Goal: Task Accomplishment & Management: Manage account settings

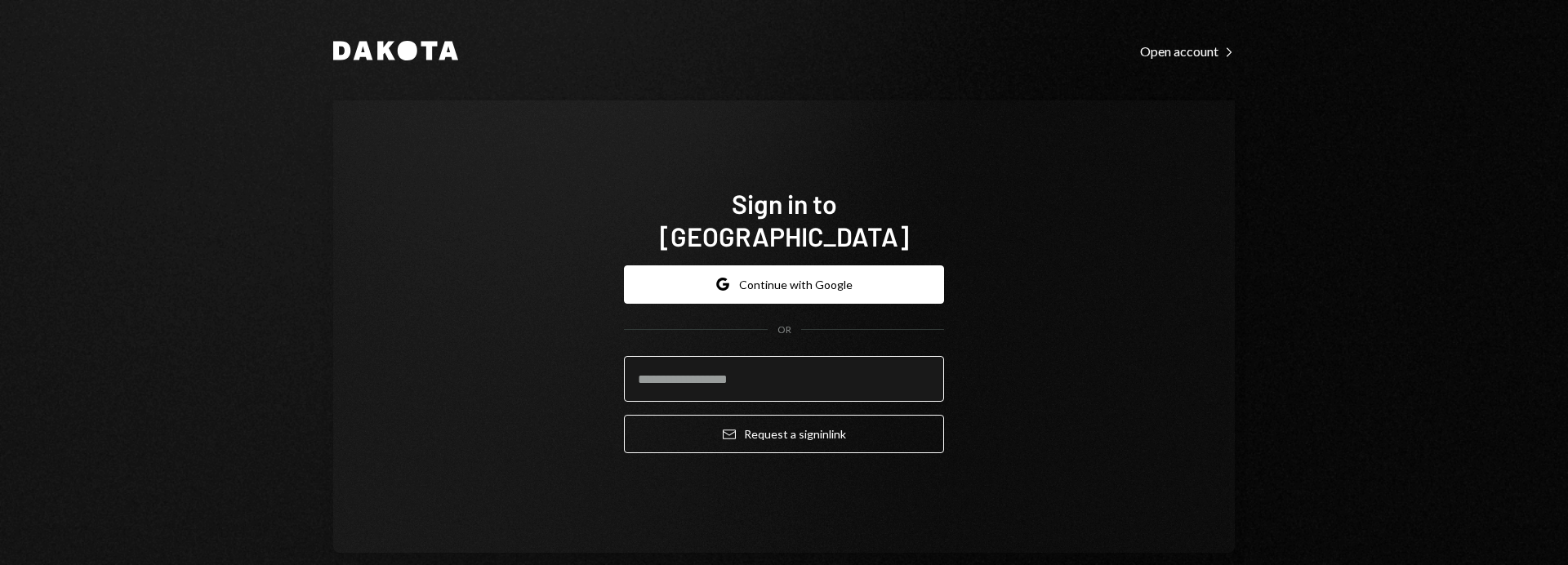
type input "**********"
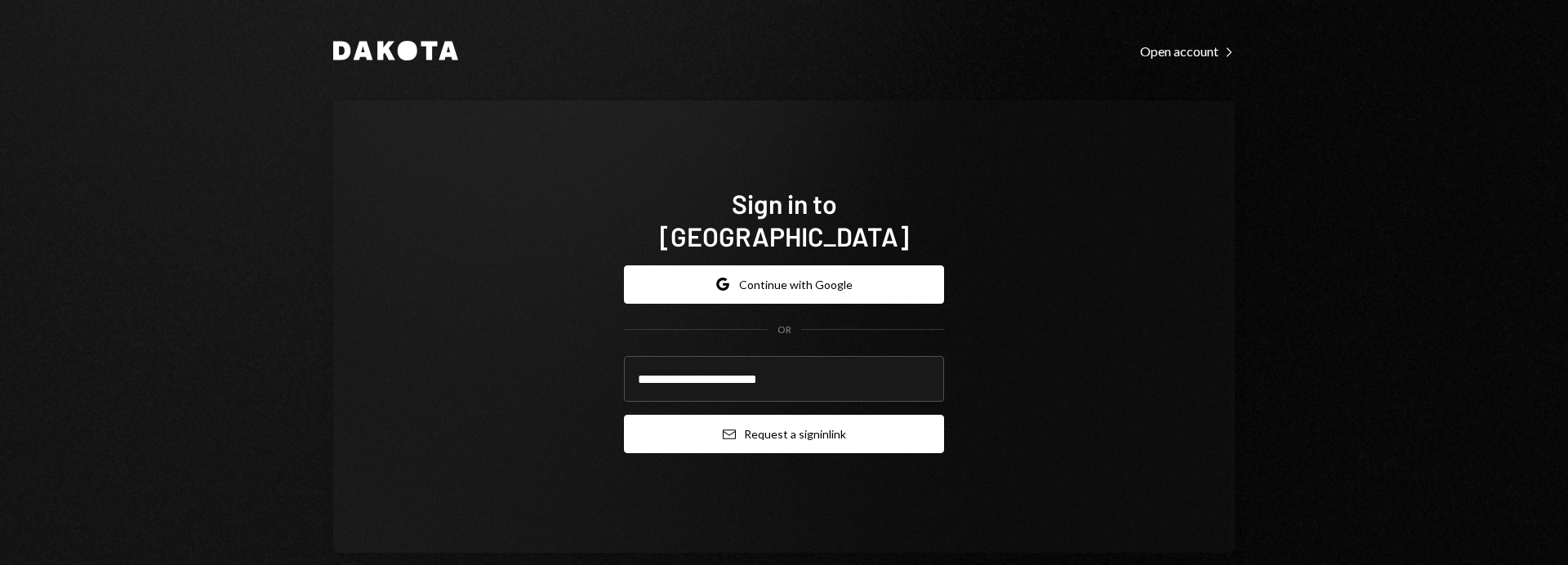
click at [803, 414] on button "Email Request a sign in link" at bounding box center [783, 434] width 320 height 39
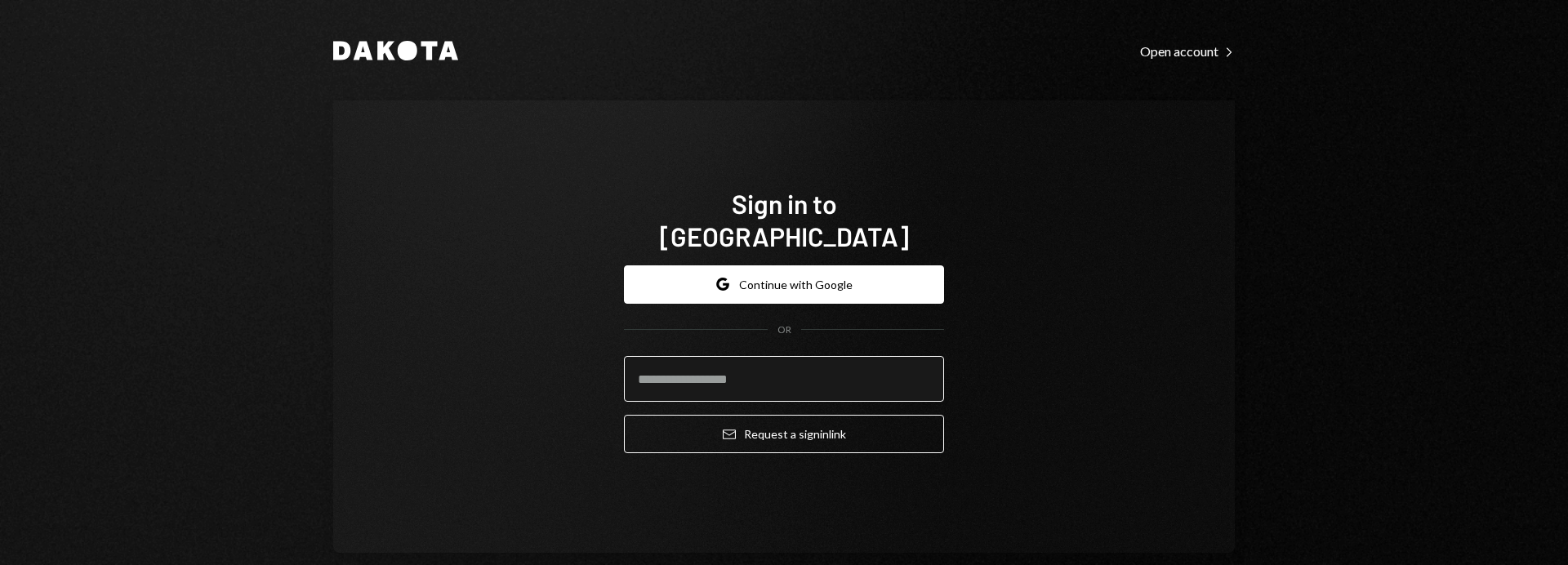
click at [762, 365] on input "email" at bounding box center [783, 379] width 320 height 46
type input "**********"
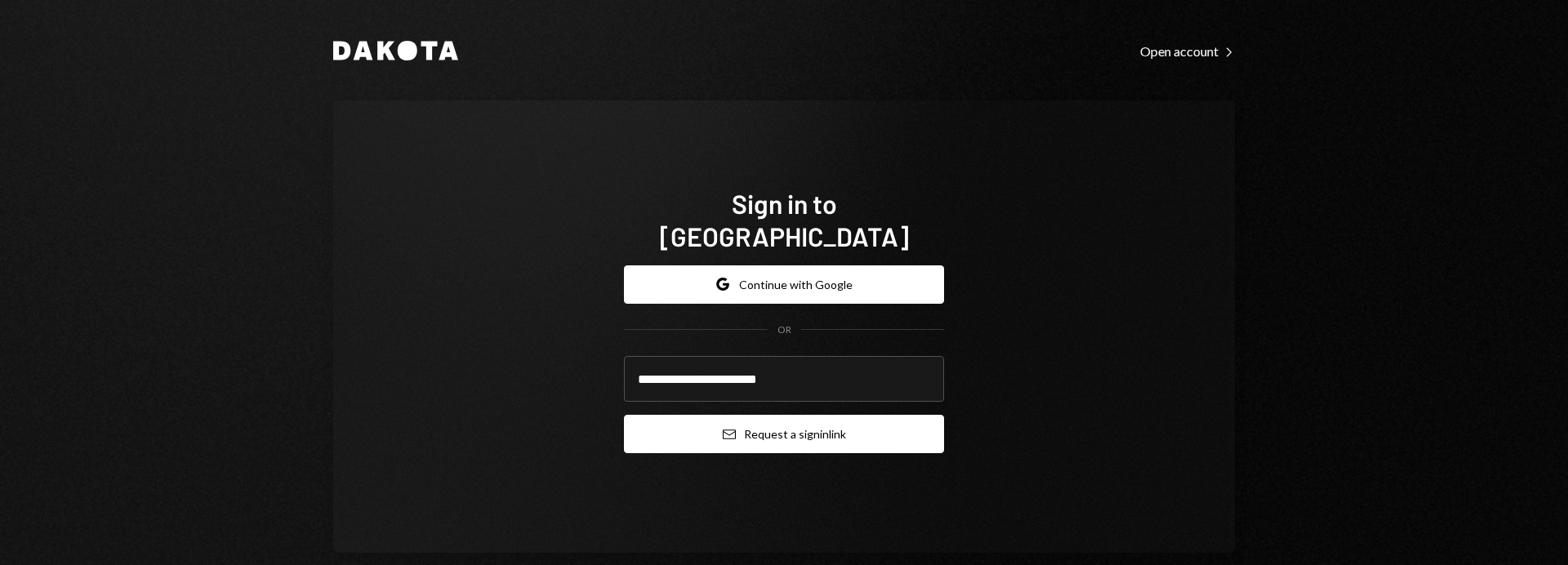
click at [779, 420] on button "Email Request a sign in link" at bounding box center [783, 434] width 320 height 39
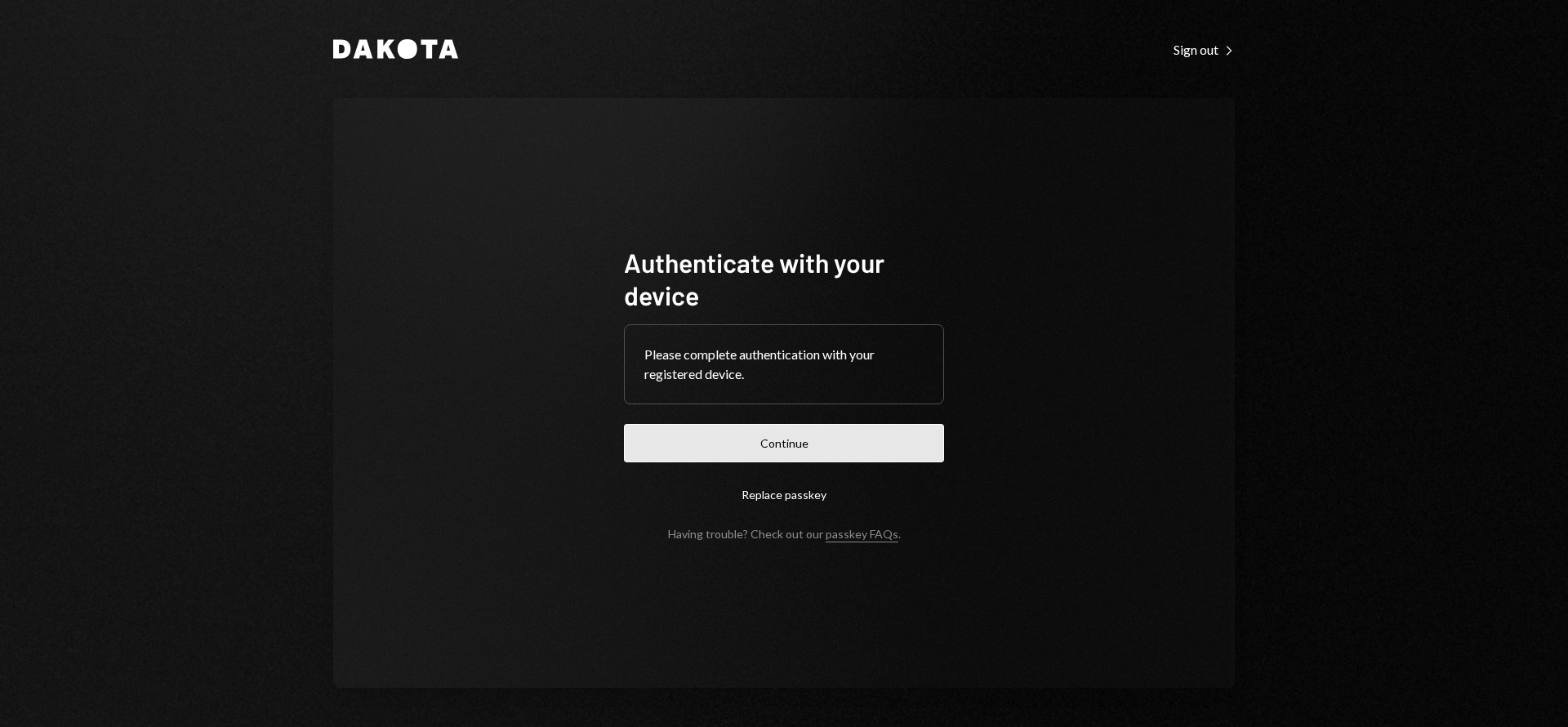
click at [847, 429] on button "Continue" at bounding box center [783, 444] width 320 height 39
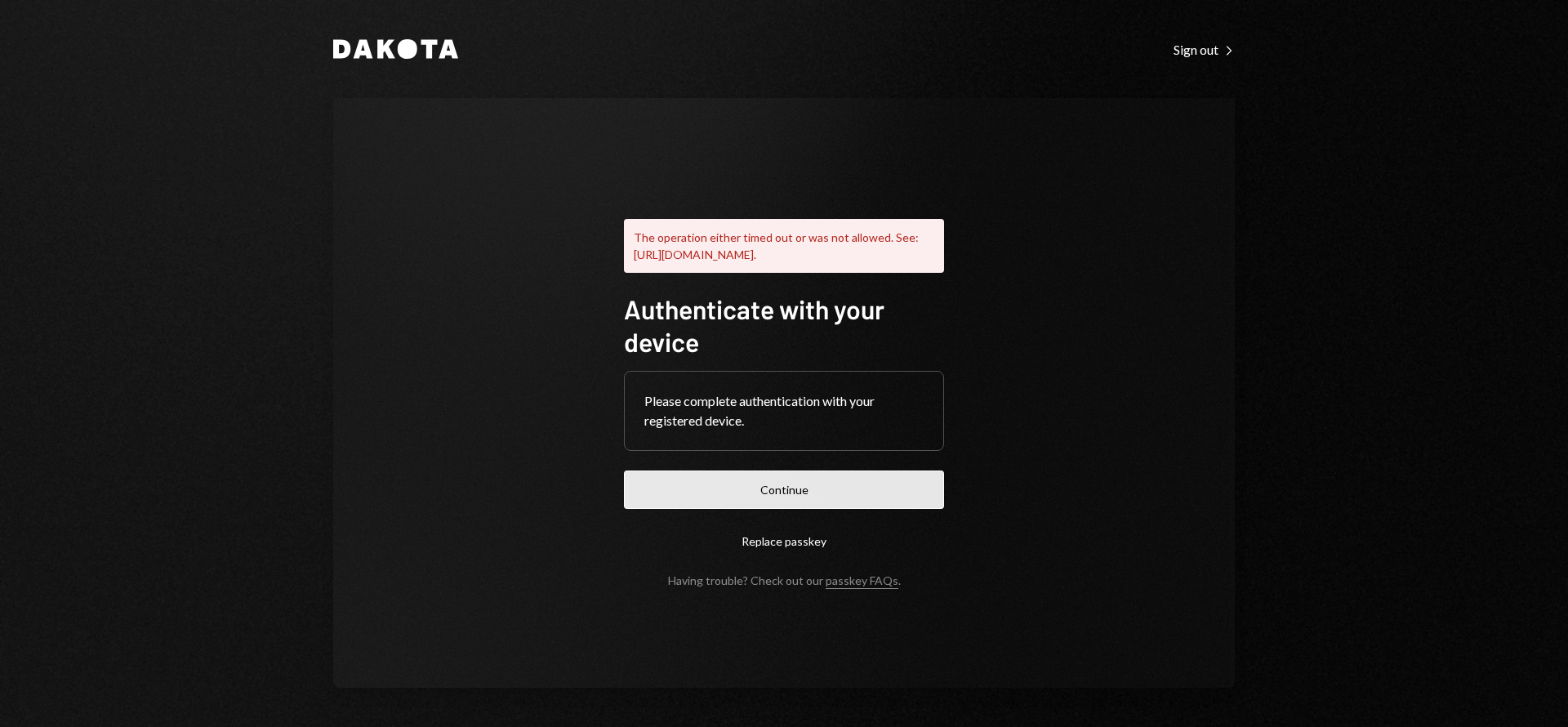
click at [833, 494] on button "Continue" at bounding box center [783, 490] width 320 height 39
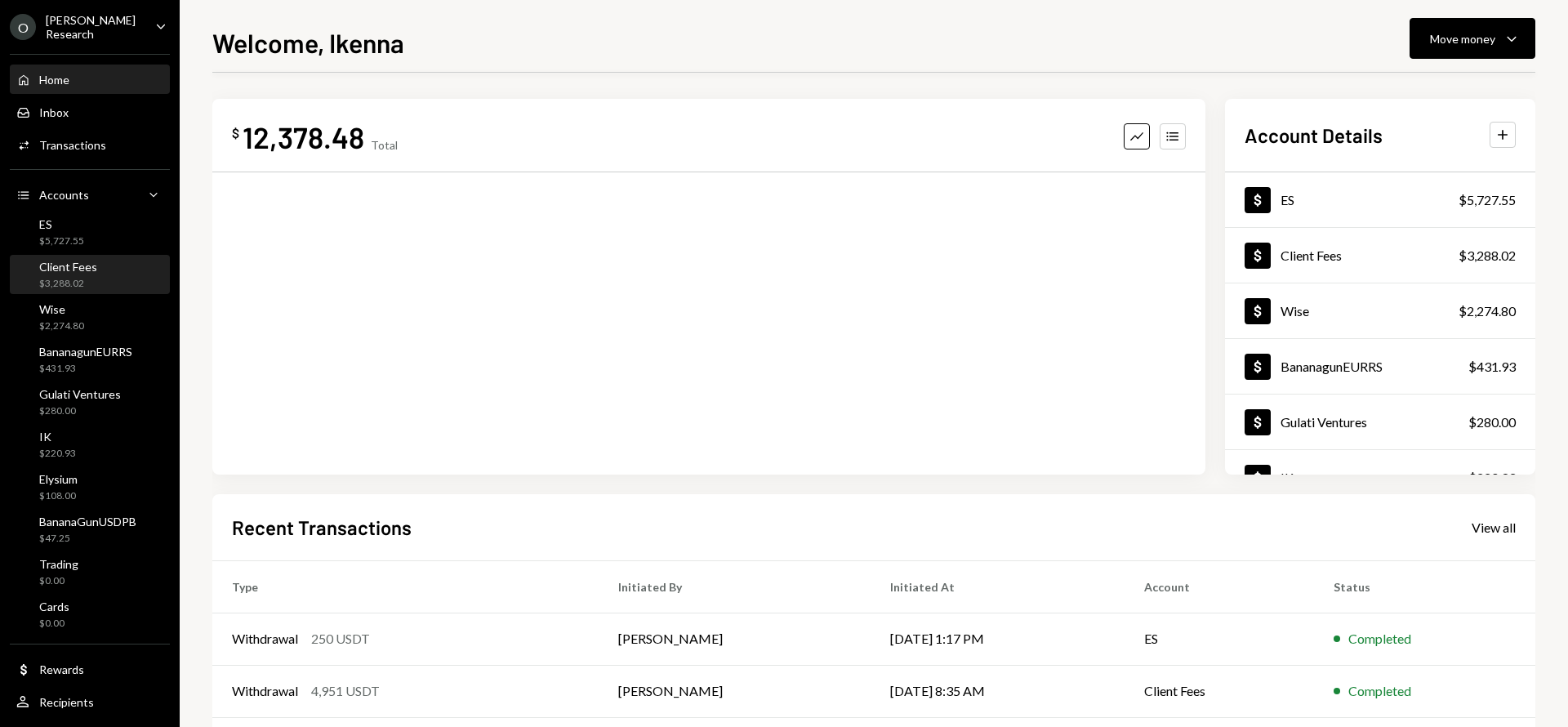
click at [123, 266] on div "Client Fees $3,288.02" at bounding box center [90, 274] width 147 height 31
click at [93, 229] on div "ES $5,727.55" at bounding box center [90, 232] width 147 height 31
click at [101, 236] on div "ES $5,727.55" at bounding box center [90, 232] width 147 height 31
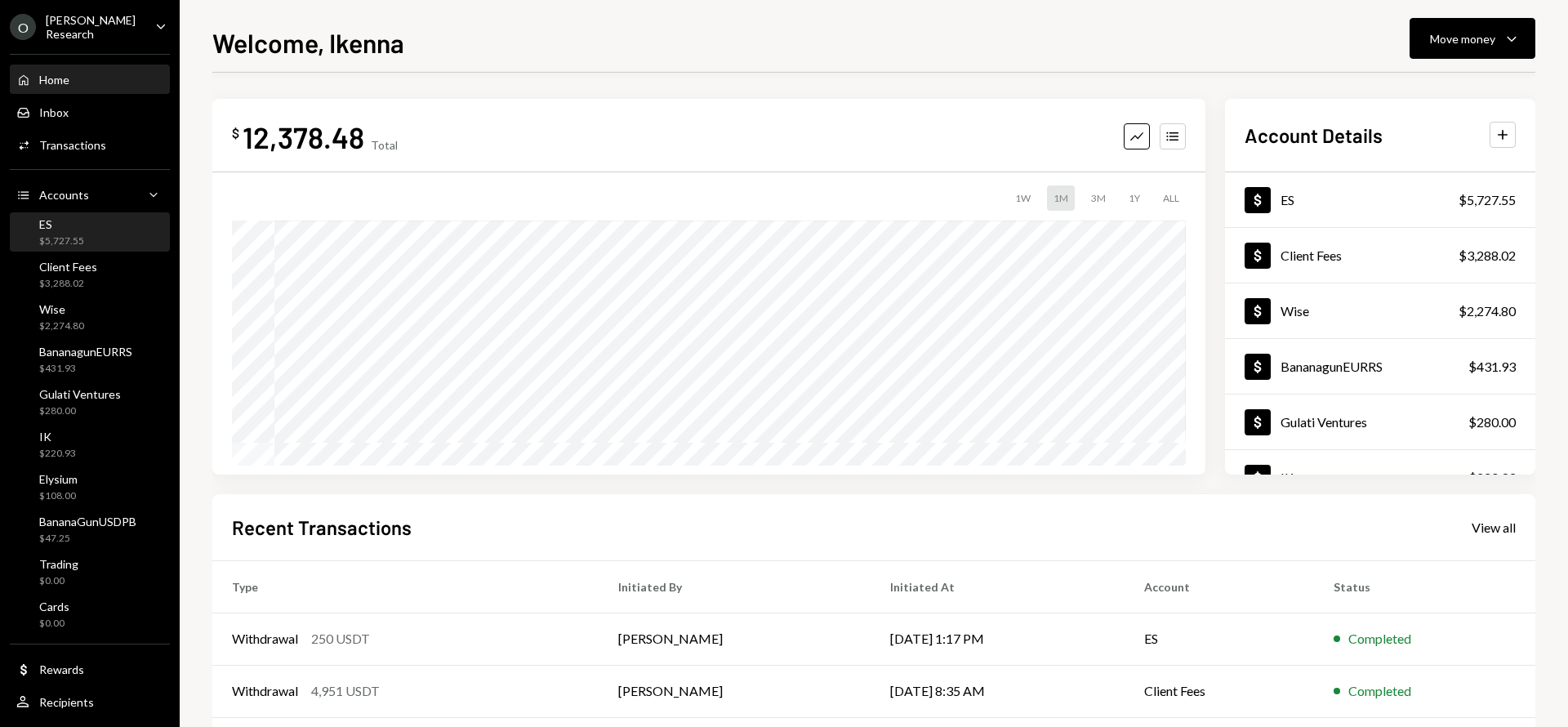
click at [71, 229] on div "ES $5,727.55" at bounding box center [61, 232] width 45 height 31
click at [98, 267] on div "Client Fees $3,288.02" at bounding box center [90, 274] width 147 height 31
click at [113, 231] on div "ES $5,727.55" at bounding box center [90, 232] width 147 height 31
click at [116, 233] on div "ES $5,727.55" at bounding box center [90, 232] width 147 height 31
click at [117, 229] on div "ES $5,727.55" at bounding box center [90, 232] width 147 height 31
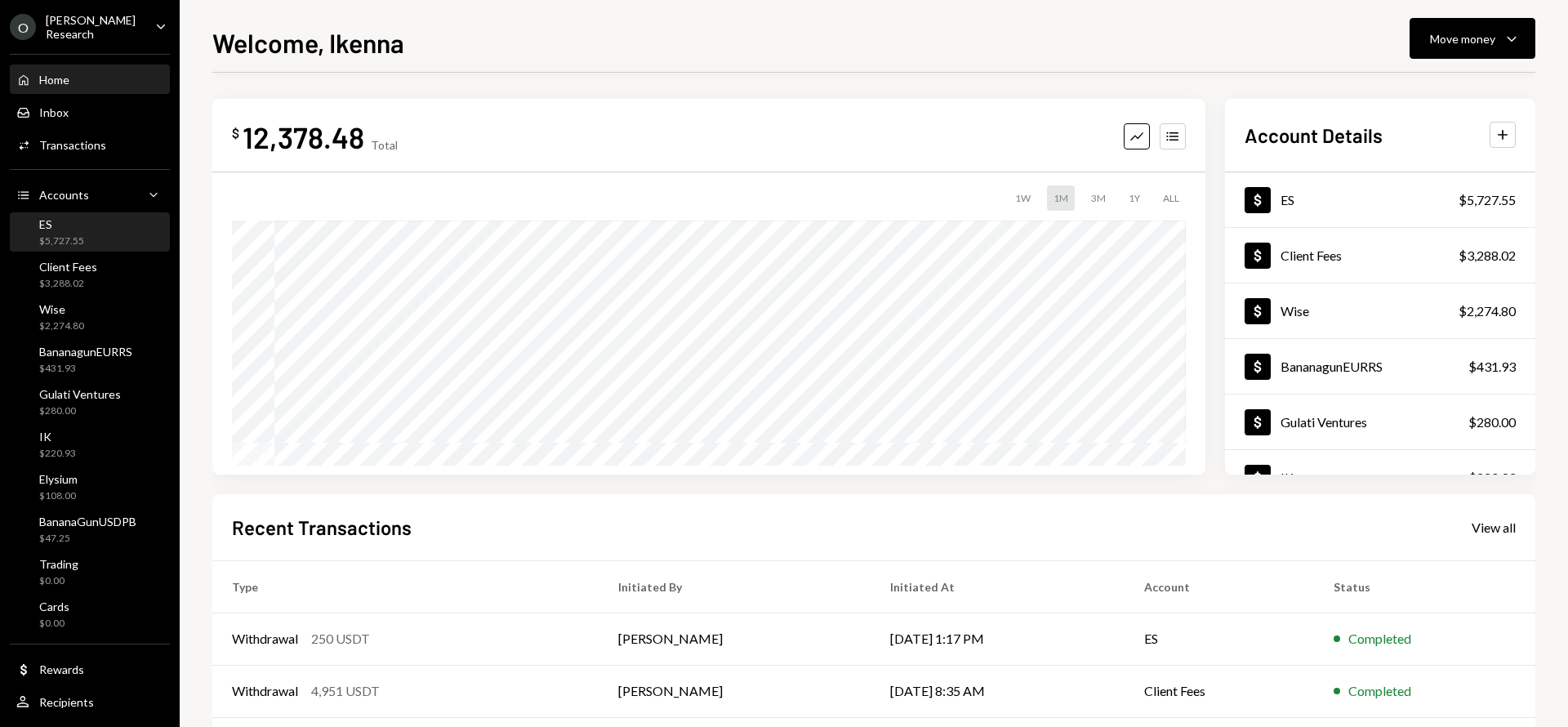
click at [117, 229] on div "ES $5,727.55" at bounding box center [90, 232] width 147 height 31
click at [81, 235] on div "$5,727.55" at bounding box center [61, 242] width 45 height 14
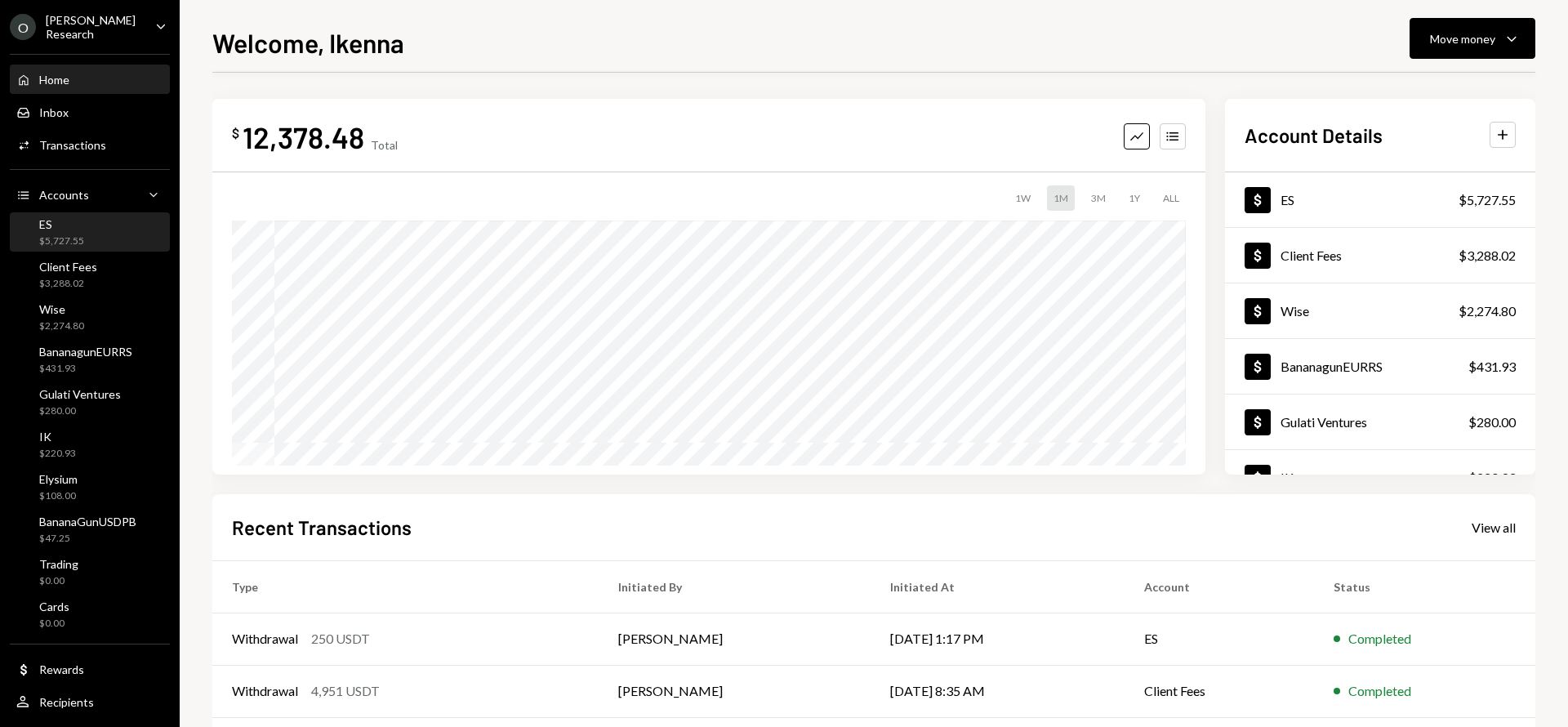
click at [81, 235] on div "$5,727.55" at bounding box center [61, 242] width 45 height 14
click at [63, 277] on div "$3,288.02" at bounding box center [68, 284] width 58 height 14
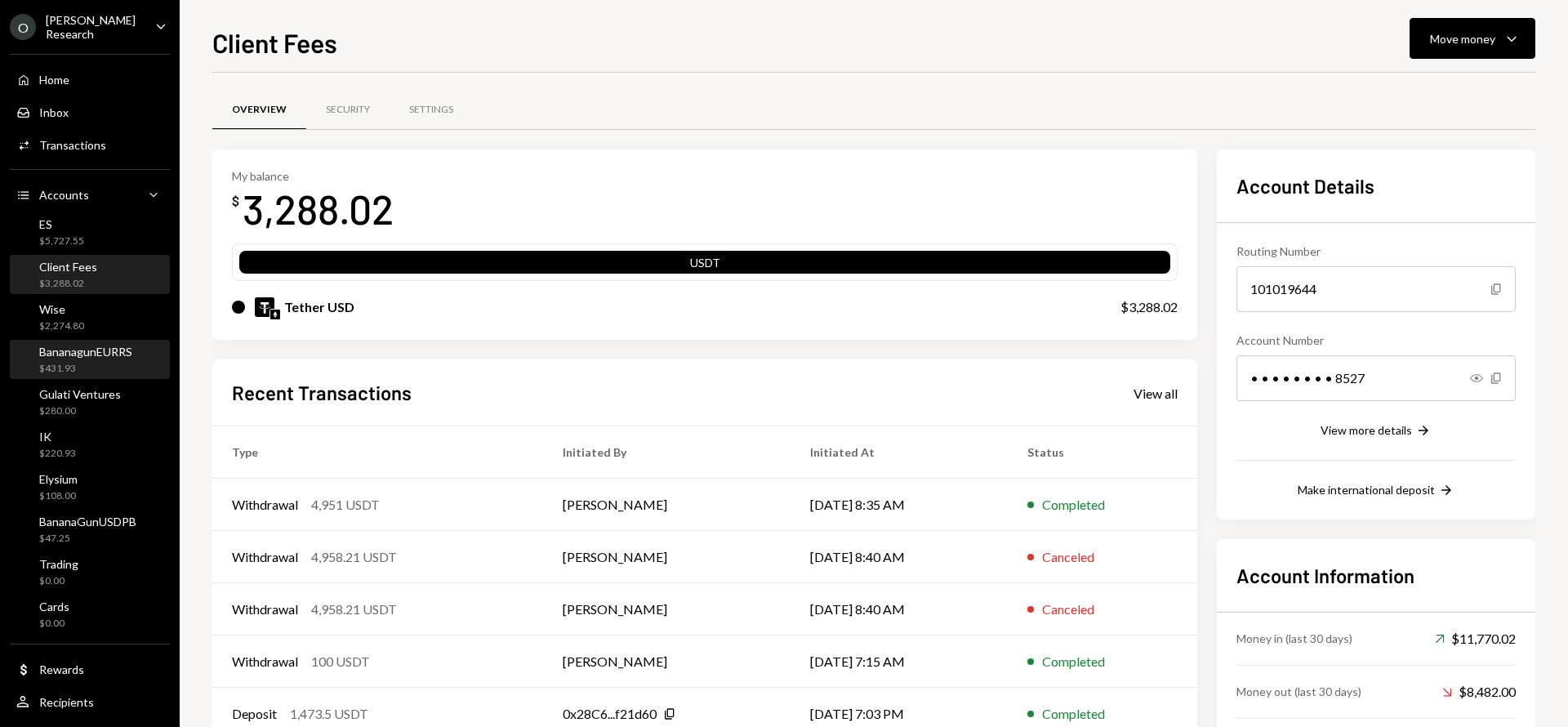
click at [94, 362] on div "$431.93" at bounding box center [86, 369] width 93 height 14
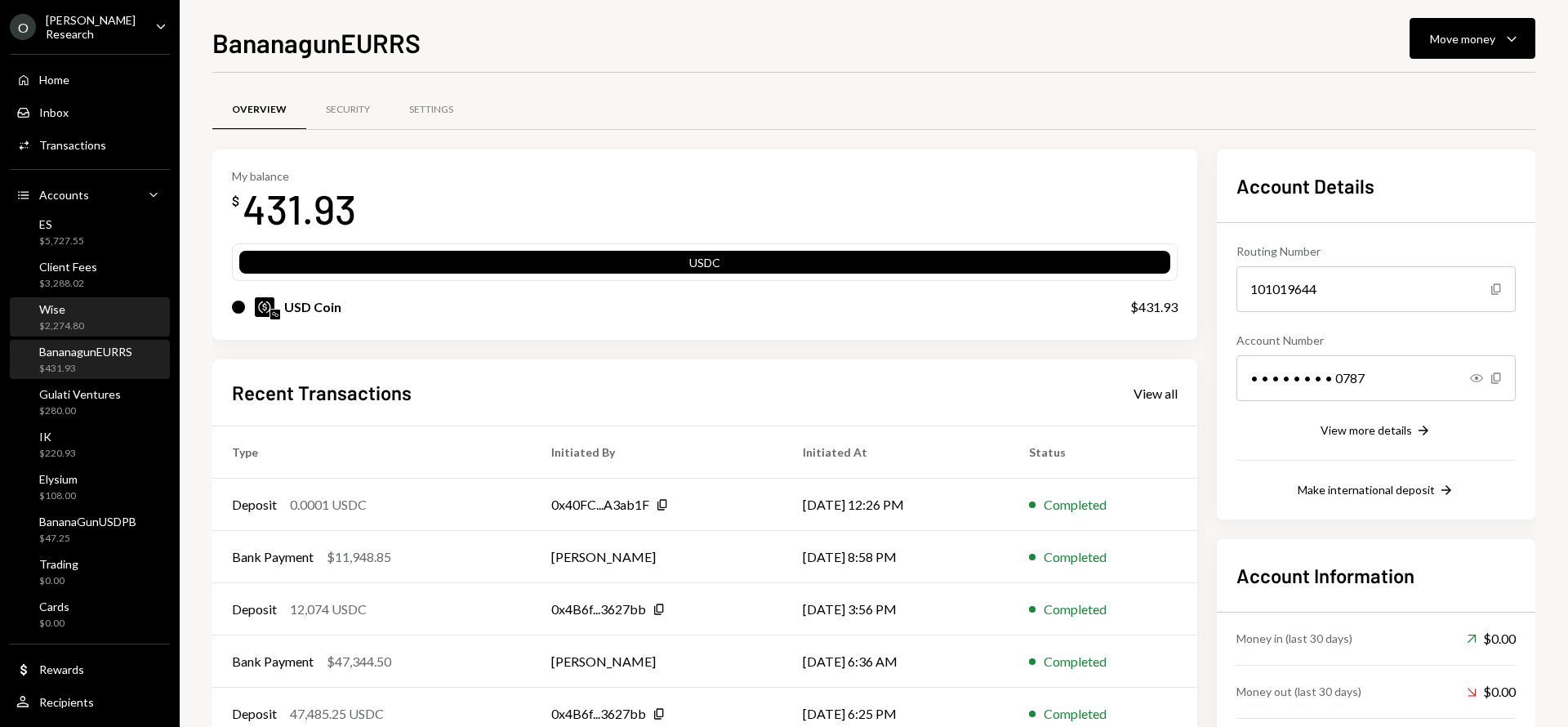
click at [93, 309] on div "Wise $2,274.80" at bounding box center [90, 318] width 147 height 31
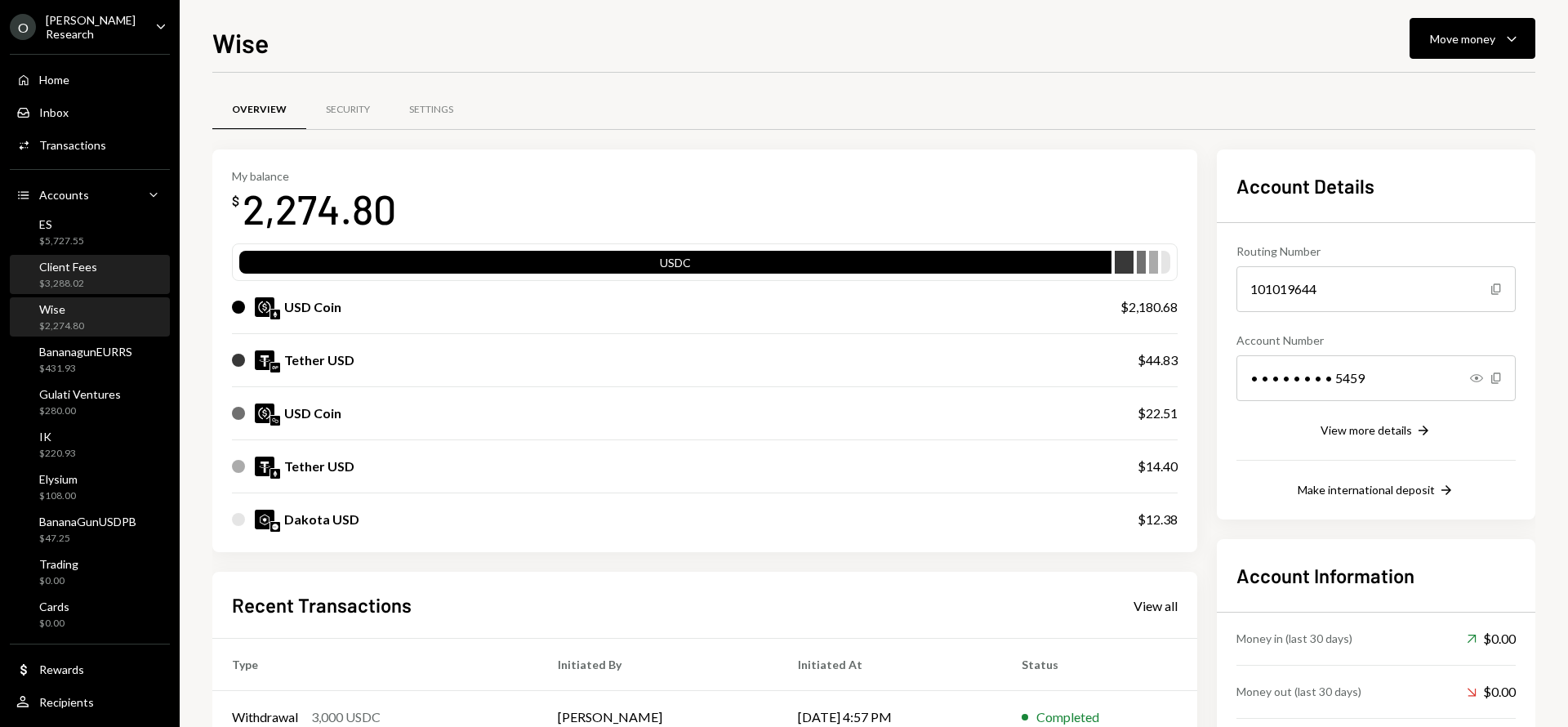
click at [112, 276] on div "Client Fees $3,288.02" at bounding box center [90, 274] width 147 height 31
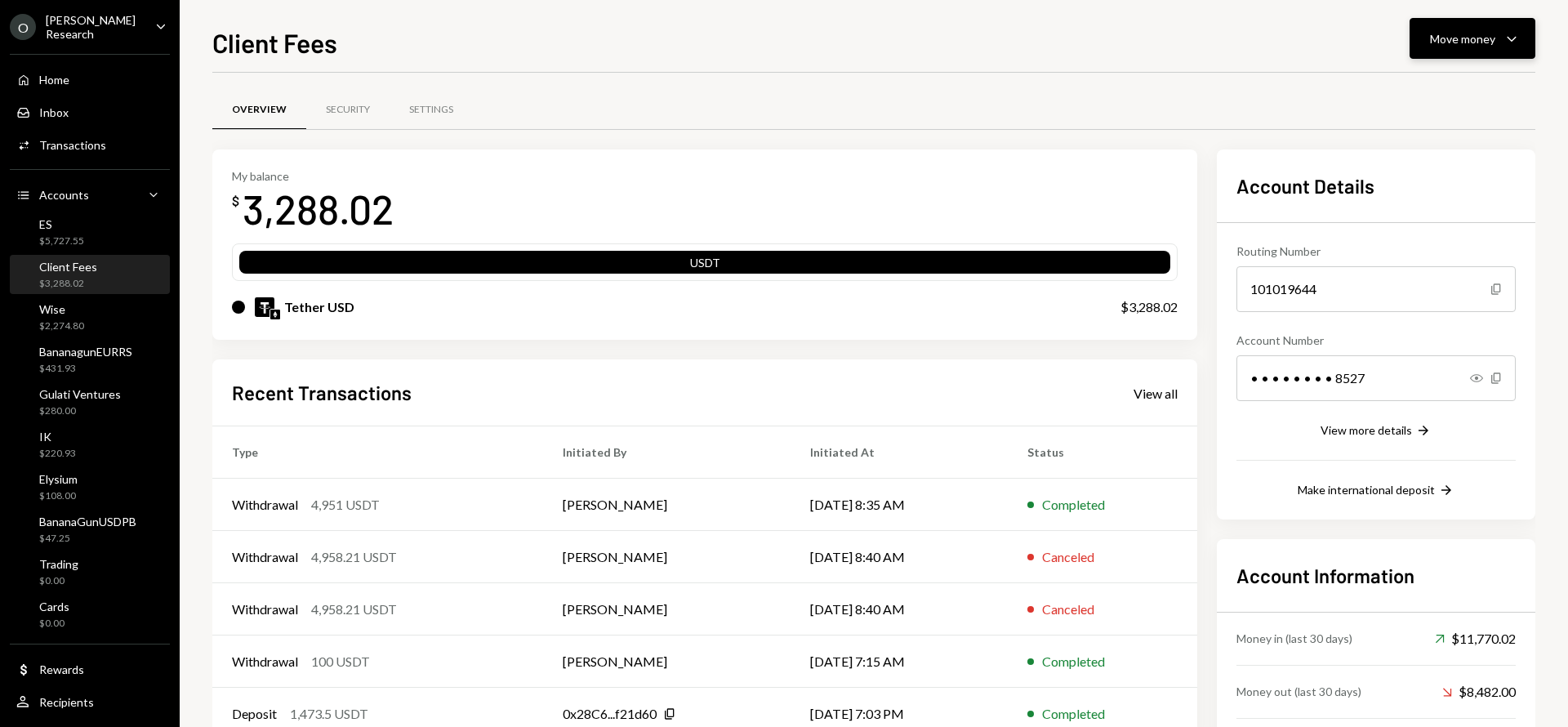
click at [1500, 39] on div "Move money Caret Down" at bounding box center [1472, 38] width 85 height 19
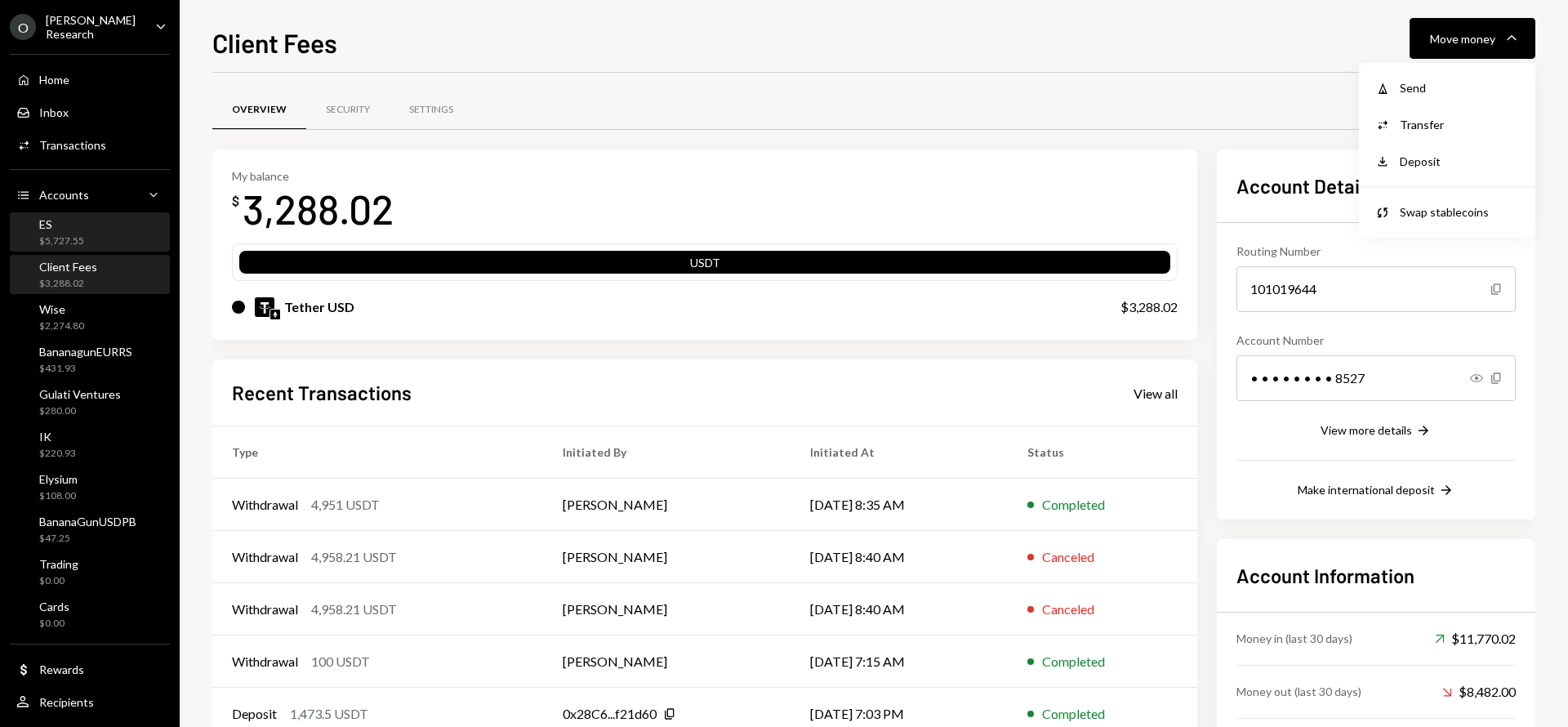
click at [99, 225] on div "ES $5,727.55" at bounding box center [90, 232] width 147 height 31
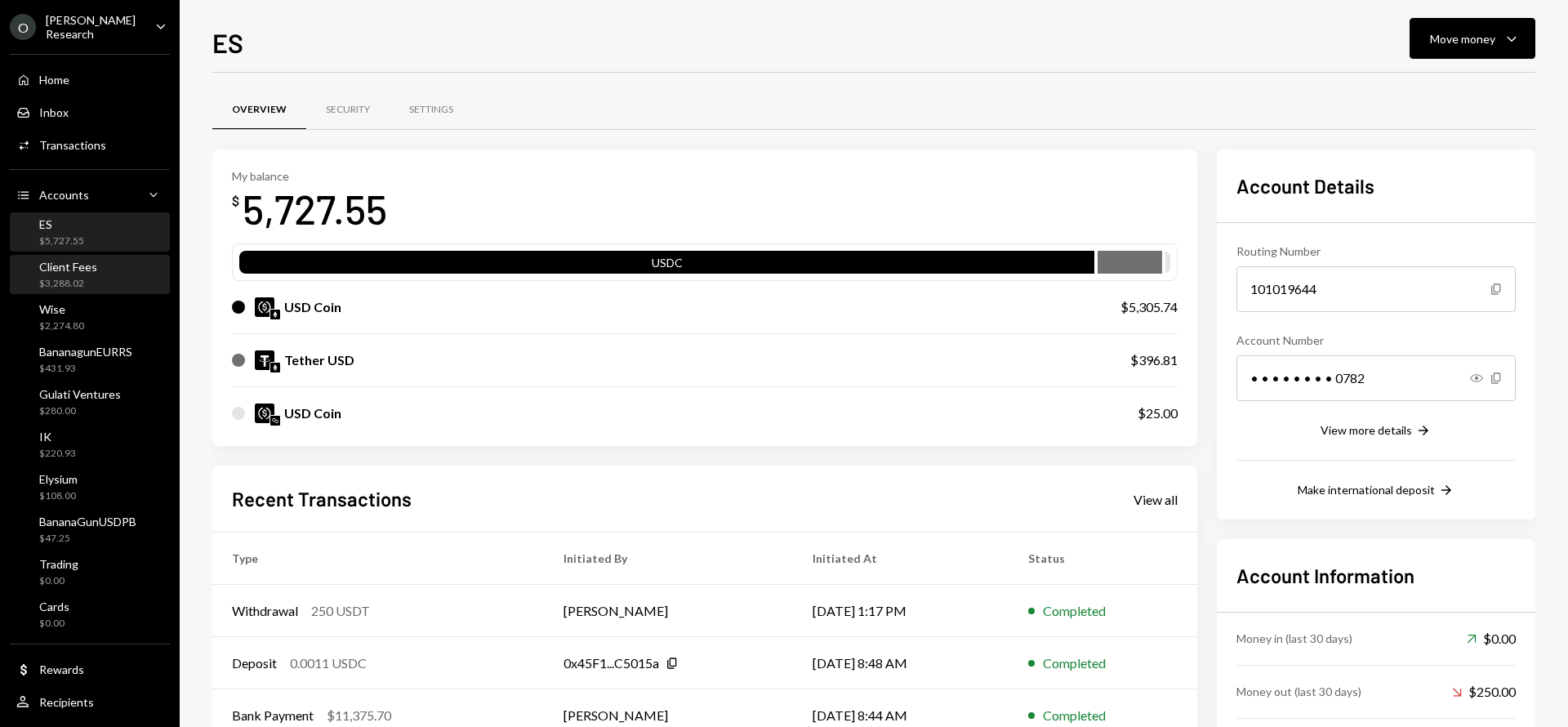
click at [116, 269] on div "Client Fees $3,288.02" at bounding box center [90, 274] width 147 height 31
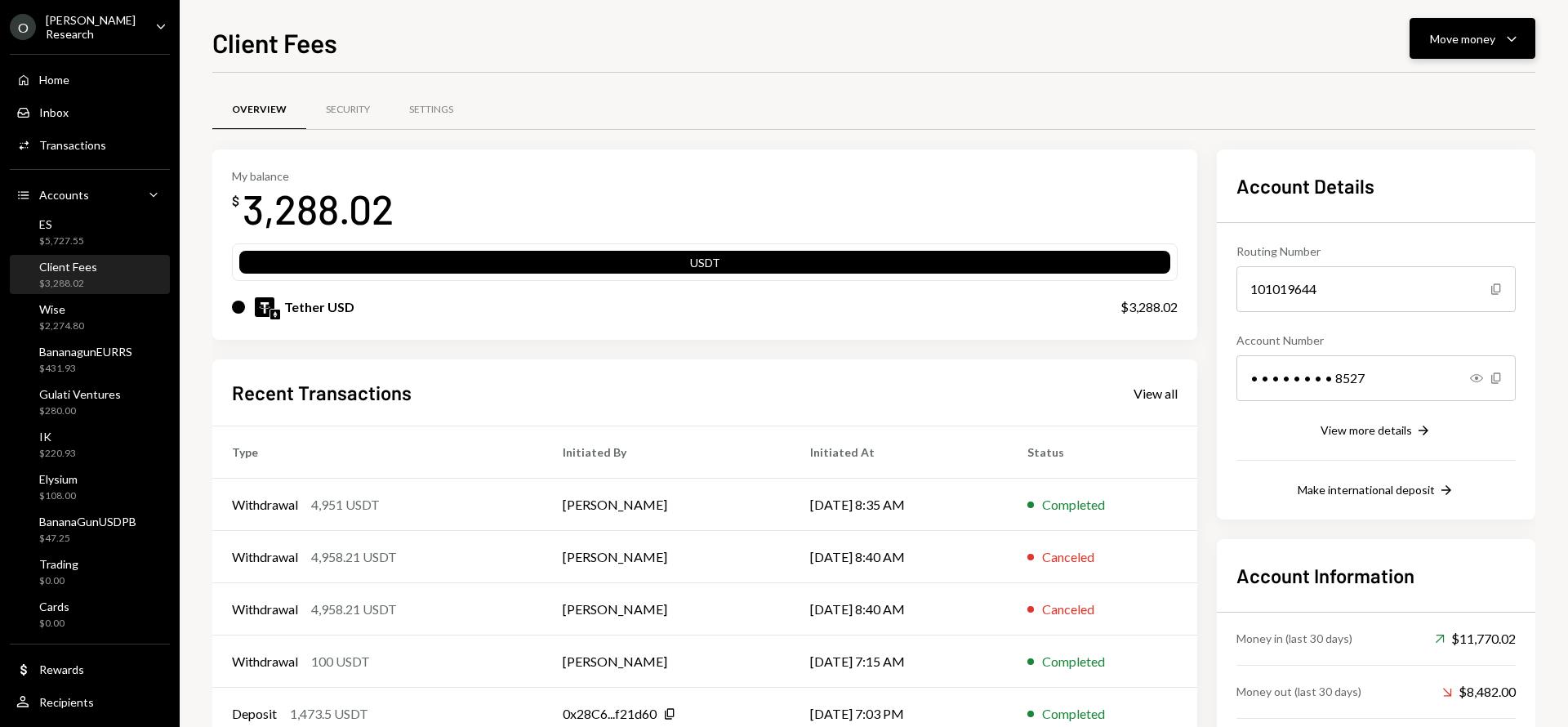
click at [1446, 40] on div "Move money" at bounding box center [1462, 38] width 65 height 17
click at [1452, 207] on div "Swap stablecoins" at bounding box center [1459, 212] width 119 height 17
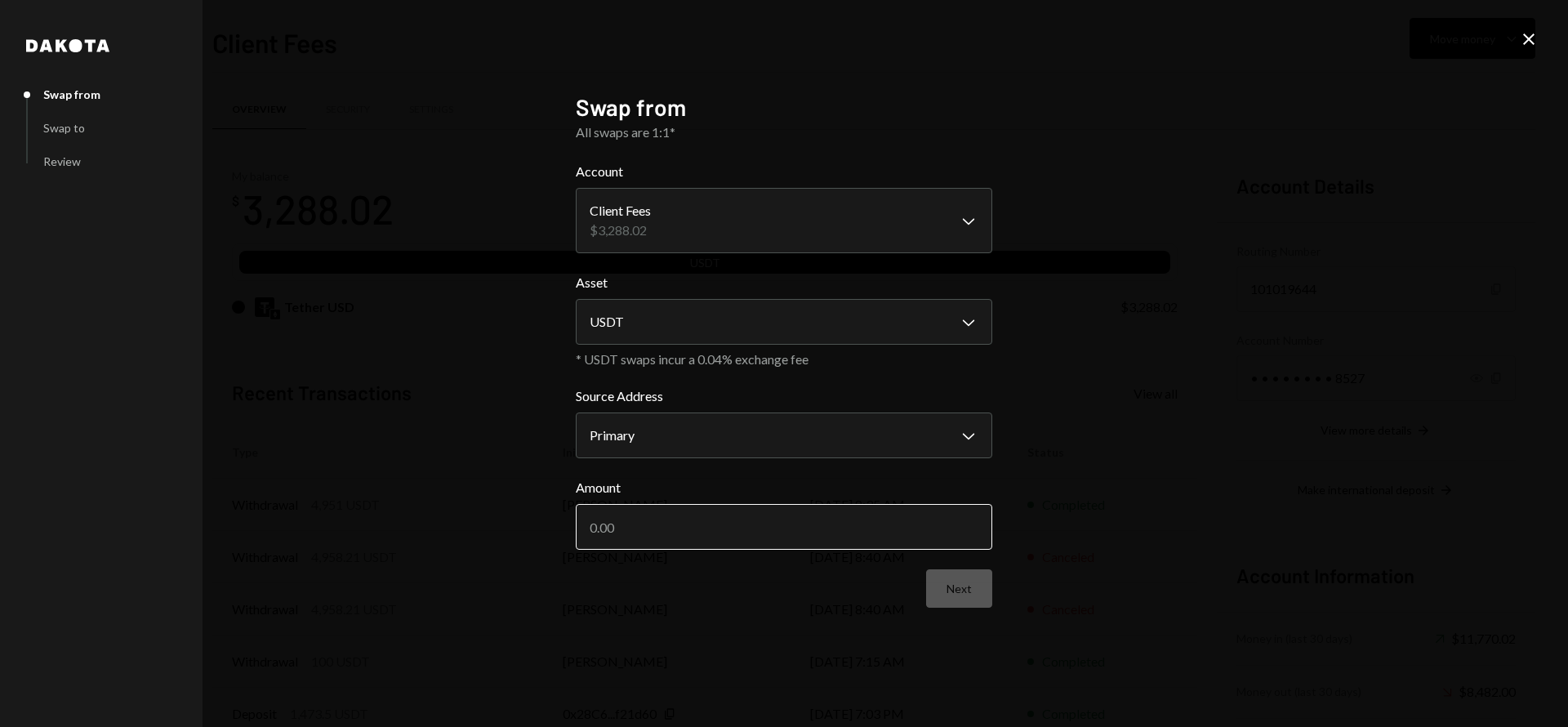
click at [731, 509] on input "Amount" at bounding box center [784, 527] width 416 height 46
click at [710, 536] on input "Amount" at bounding box center [784, 527] width 416 height 46
click at [655, 540] on input "Amount" at bounding box center [784, 527] width 416 height 46
click at [640, 535] on input "Amount" at bounding box center [784, 527] width 416 height 46
type input "3288"
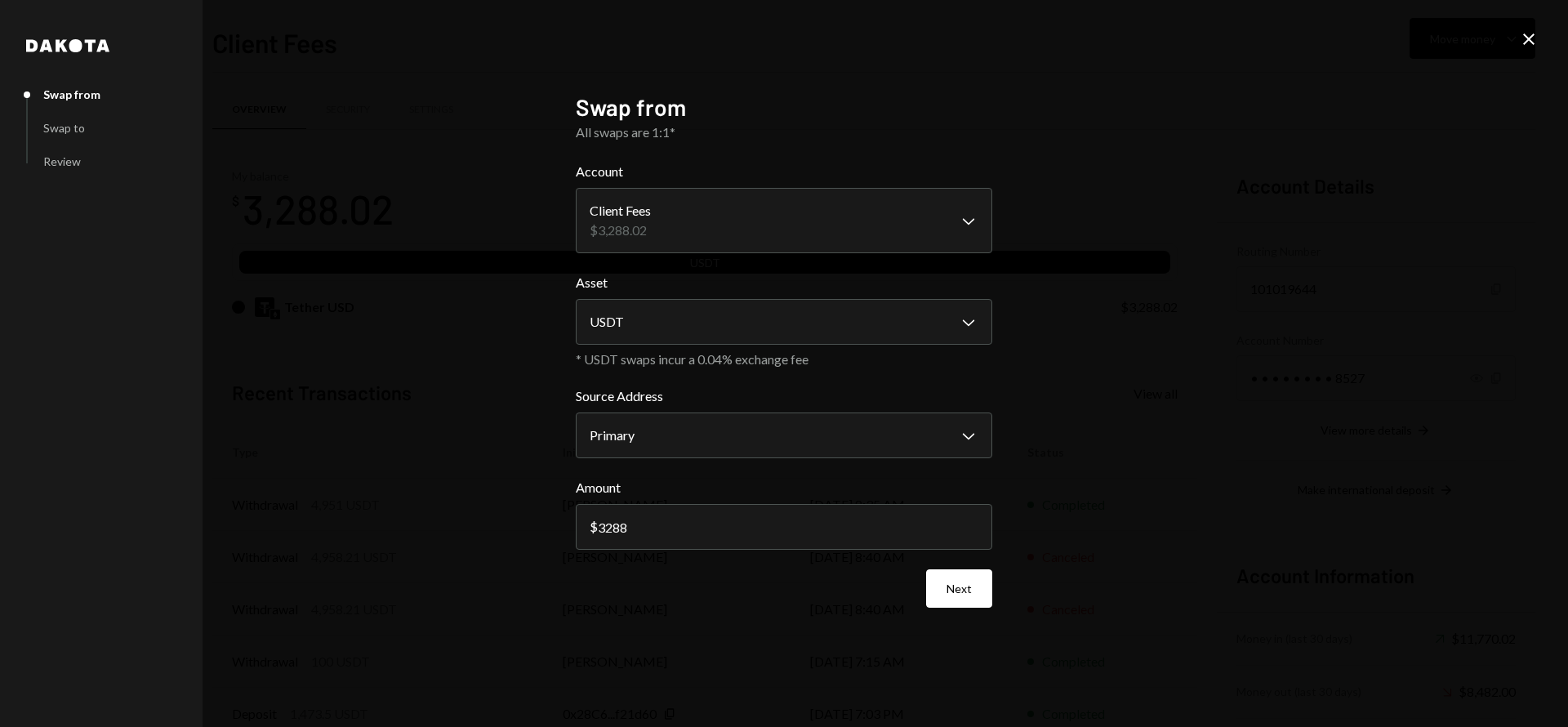
click at [1526, 39] on icon "Close" at bounding box center [1528, 39] width 19 height 19
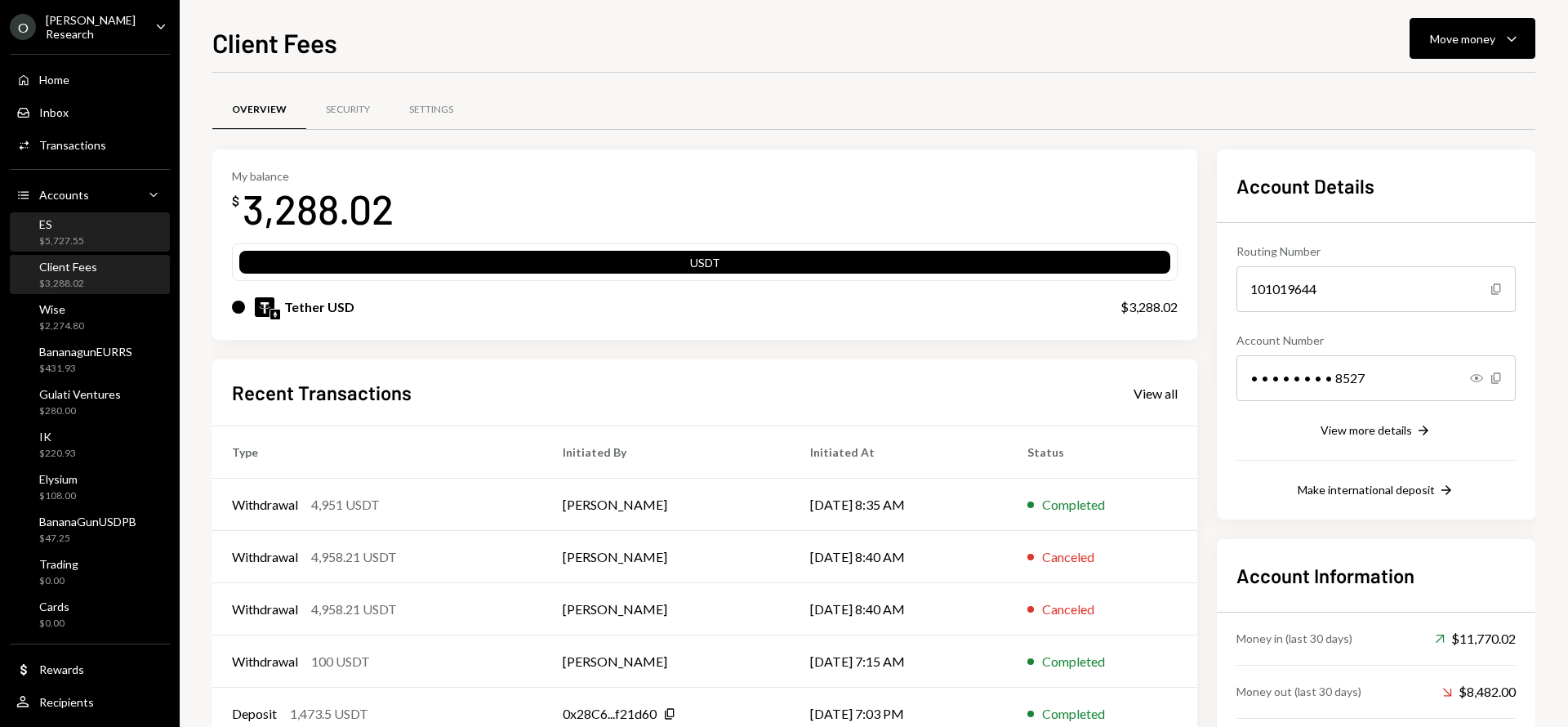
click at [94, 227] on div "ES $5,727.55" at bounding box center [90, 232] width 147 height 31
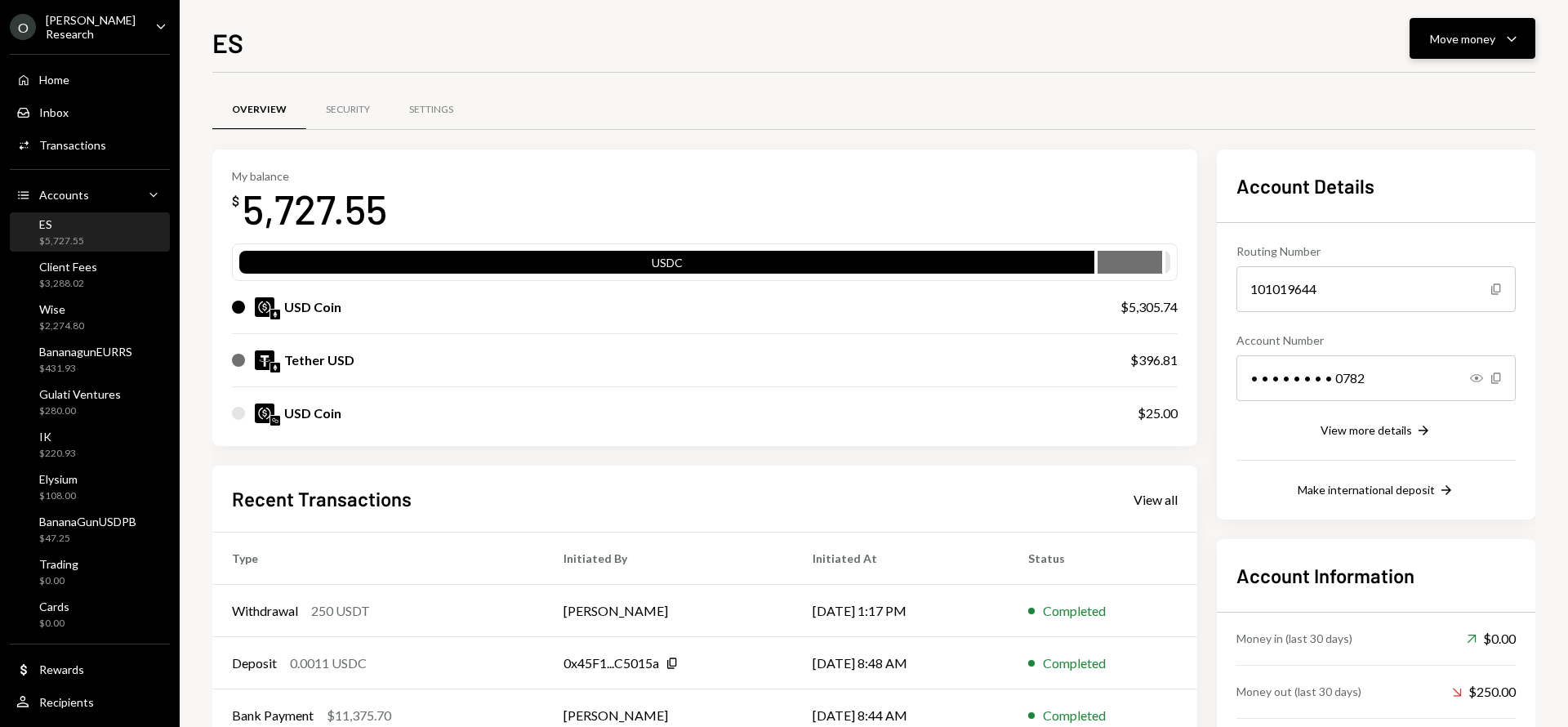
click at [1462, 42] on div "Move money" at bounding box center [1462, 38] width 65 height 17
click at [1437, 94] on div "Send" at bounding box center [1459, 87] width 119 height 17
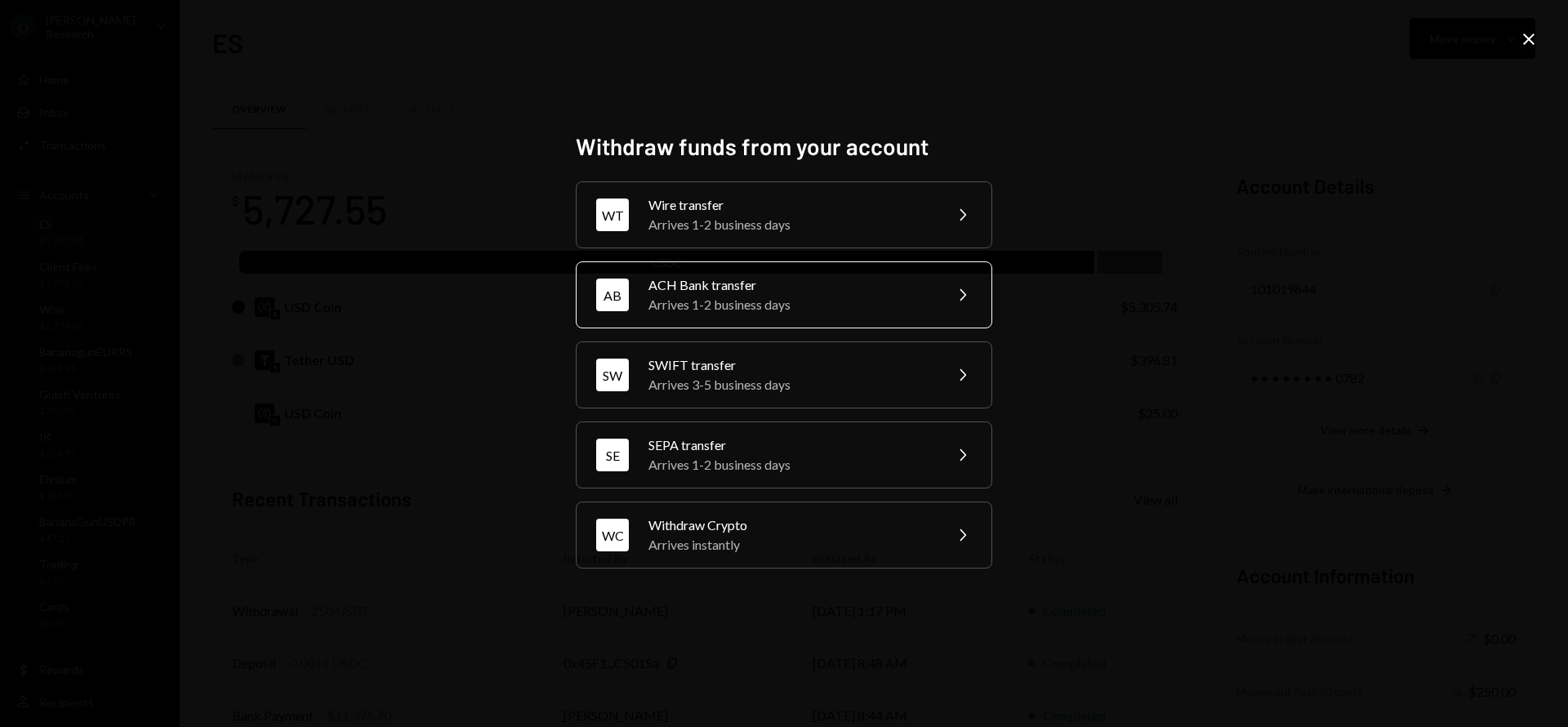
click at [765, 293] on div "ACH Bank transfer" at bounding box center [790, 285] width 284 height 19
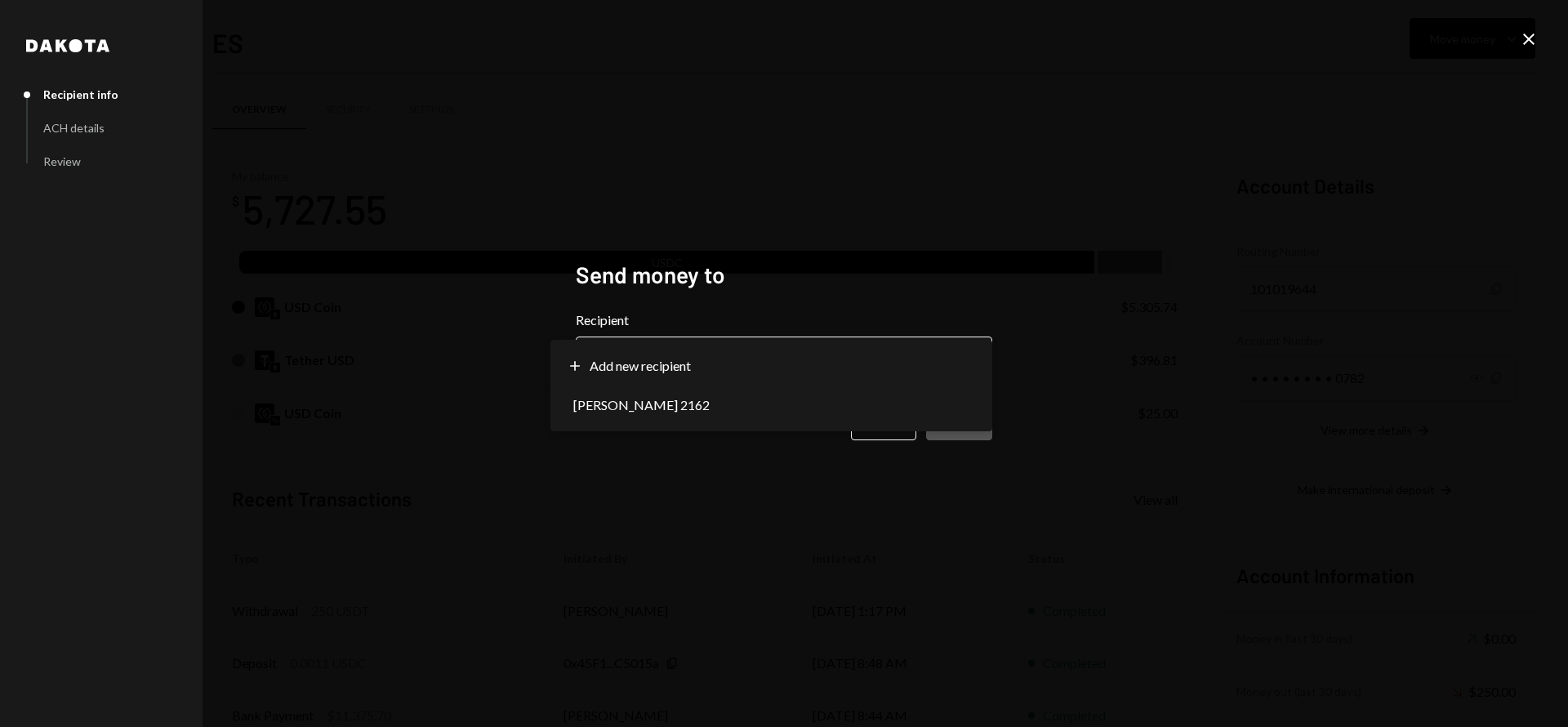
click at [767, 359] on body "O Odum Research Caret Down Home Home Inbox Inbox Activities Transactions Accoun…" at bounding box center [784, 364] width 1568 height 727
select select "**********"
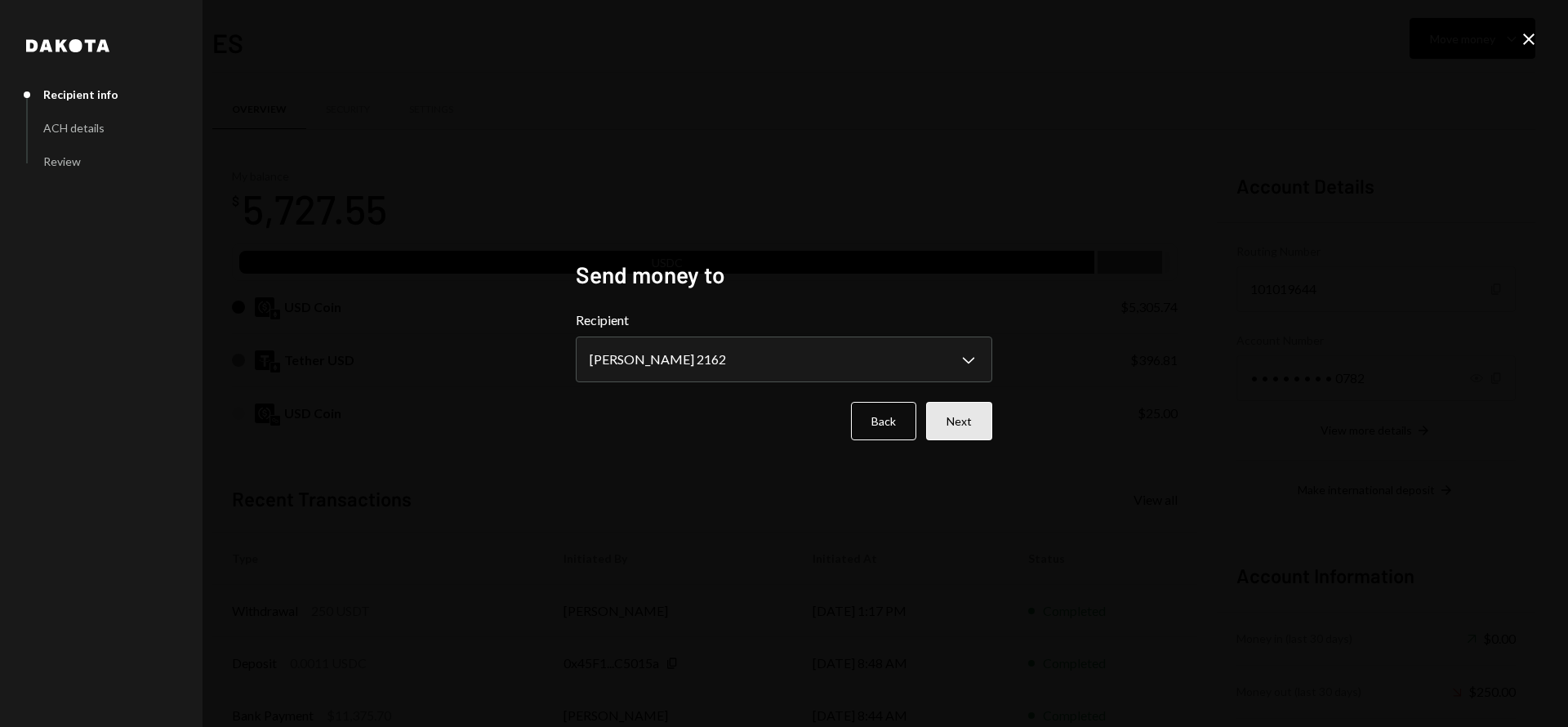
click at [965, 415] on button "Next" at bounding box center [959, 422] width 66 height 39
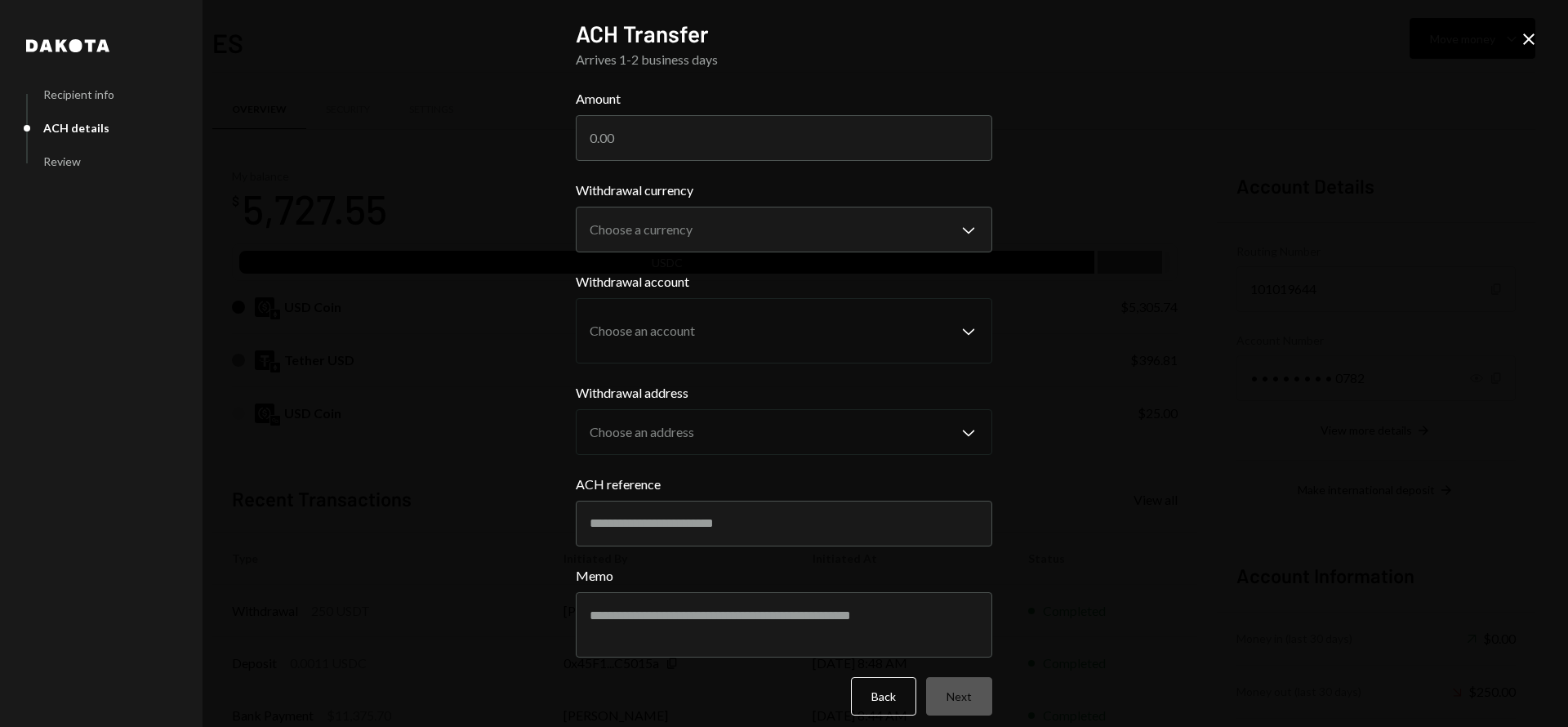
click at [689, 110] on div "Amount" at bounding box center [784, 124] width 416 height 71
click at [682, 128] on input "Amount" at bounding box center [784, 139] width 416 height 46
click at [659, 132] on input "Amount" at bounding box center [784, 139] width 416 height 46
type input "5300"
click at [802, 255] on form "**********" at bounding box center [784, 402] width 416 height 626
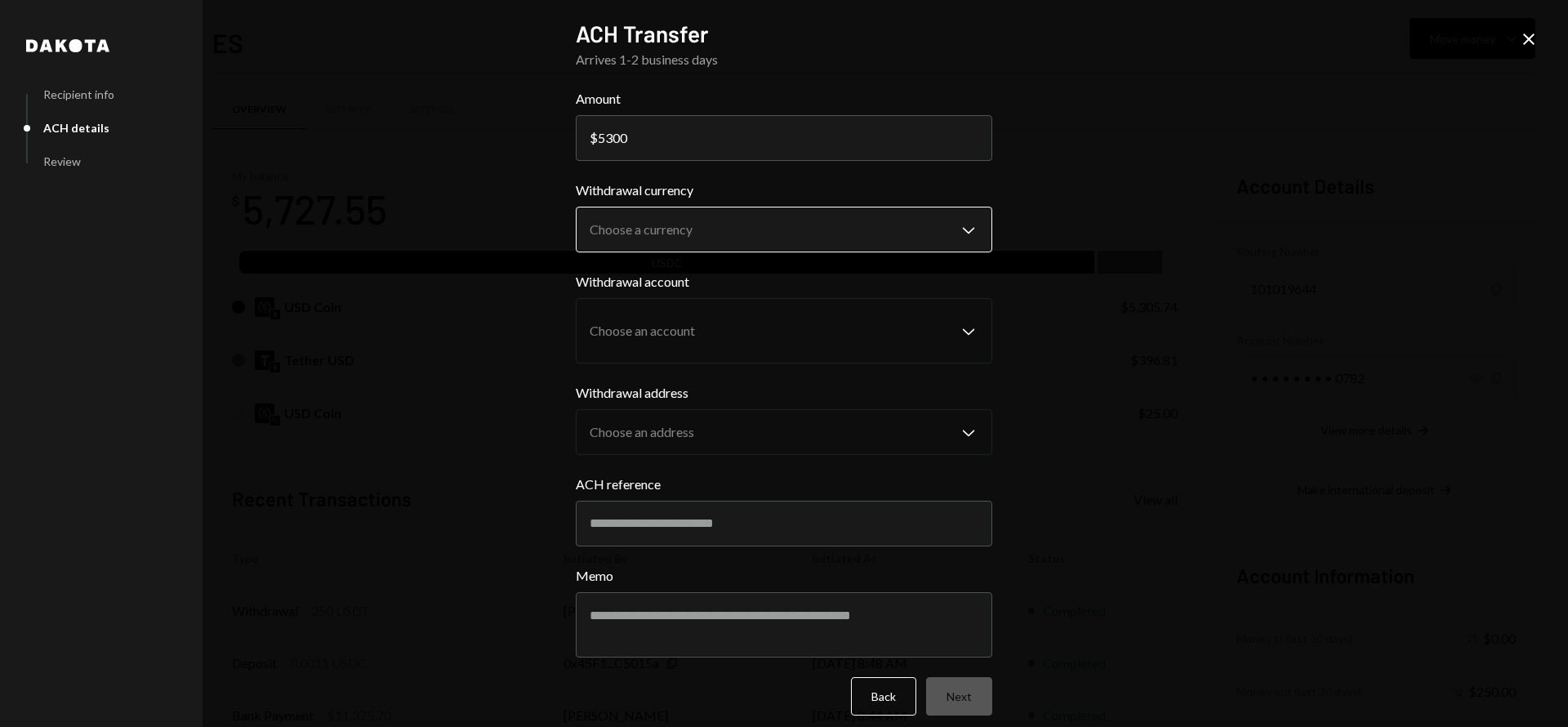
click at [801, 242] on body "O Odum Research Caret Down Home Home Inbox Inbox Activities Transactions Accoun…" at bounding box center [784, 364] width 1568 height 727
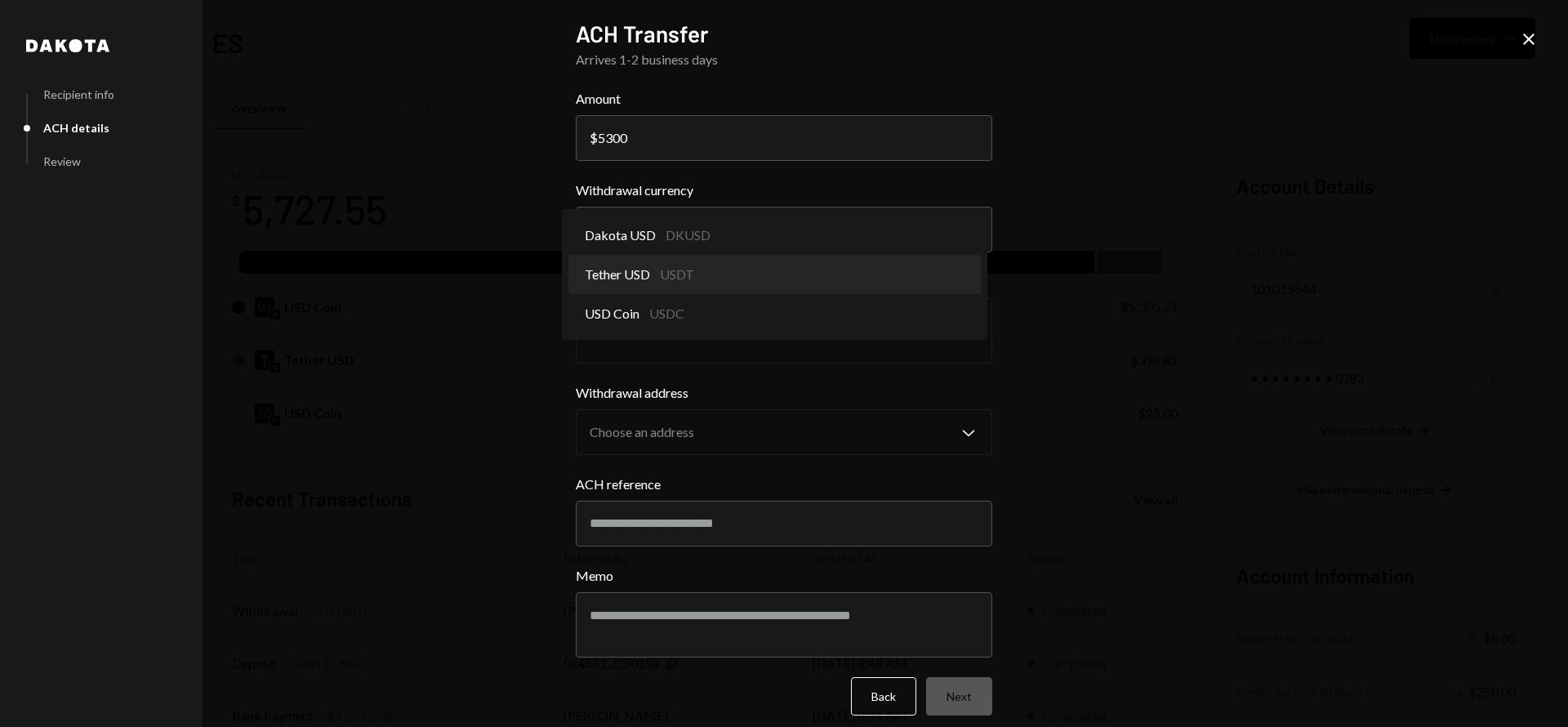
select select "****"
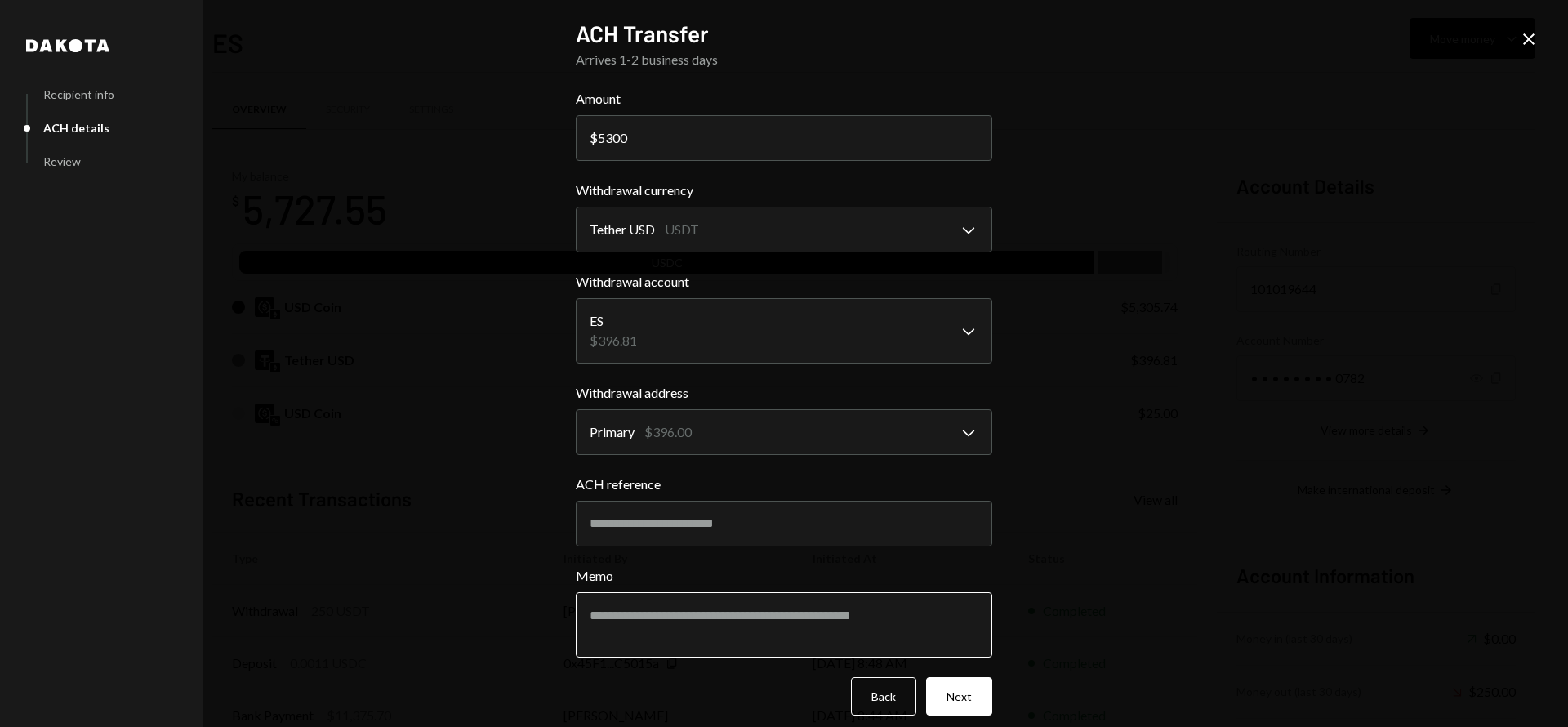
click at [850, 623] on textarea "Memo" at bounding box center [784, 625] width 416 height 65
drag, startPoint x: 677, startPoint y: 619, endPoint x: 495, endPoint y: 606, distance: 182.5
click at [496, 610] on div "**********" at bounding box center [784, 364] width 1568 height 727
type textarea "**********"
click at [940, 697] on button "Next" at bounding box center [959, 697] width 66 height 39
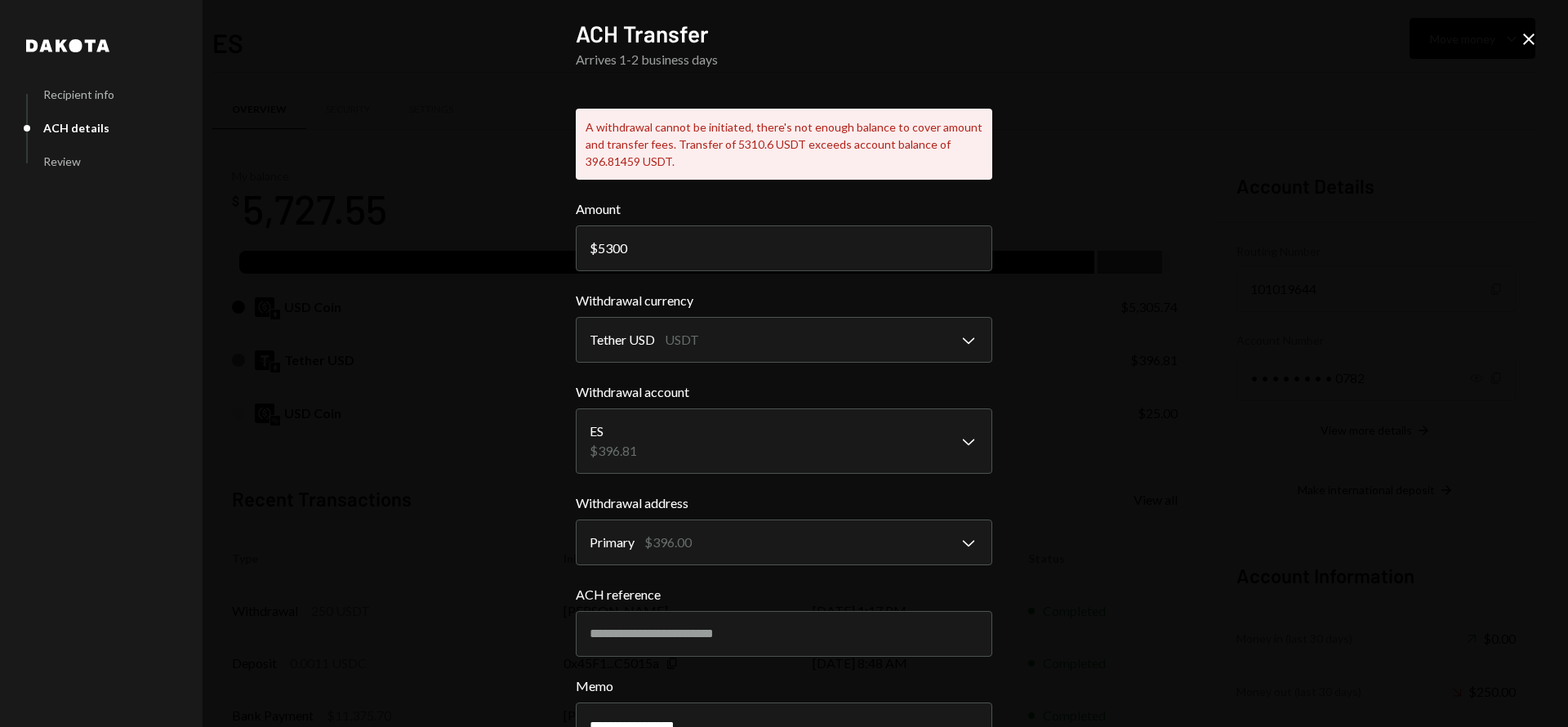
scroll to position [4, 0]
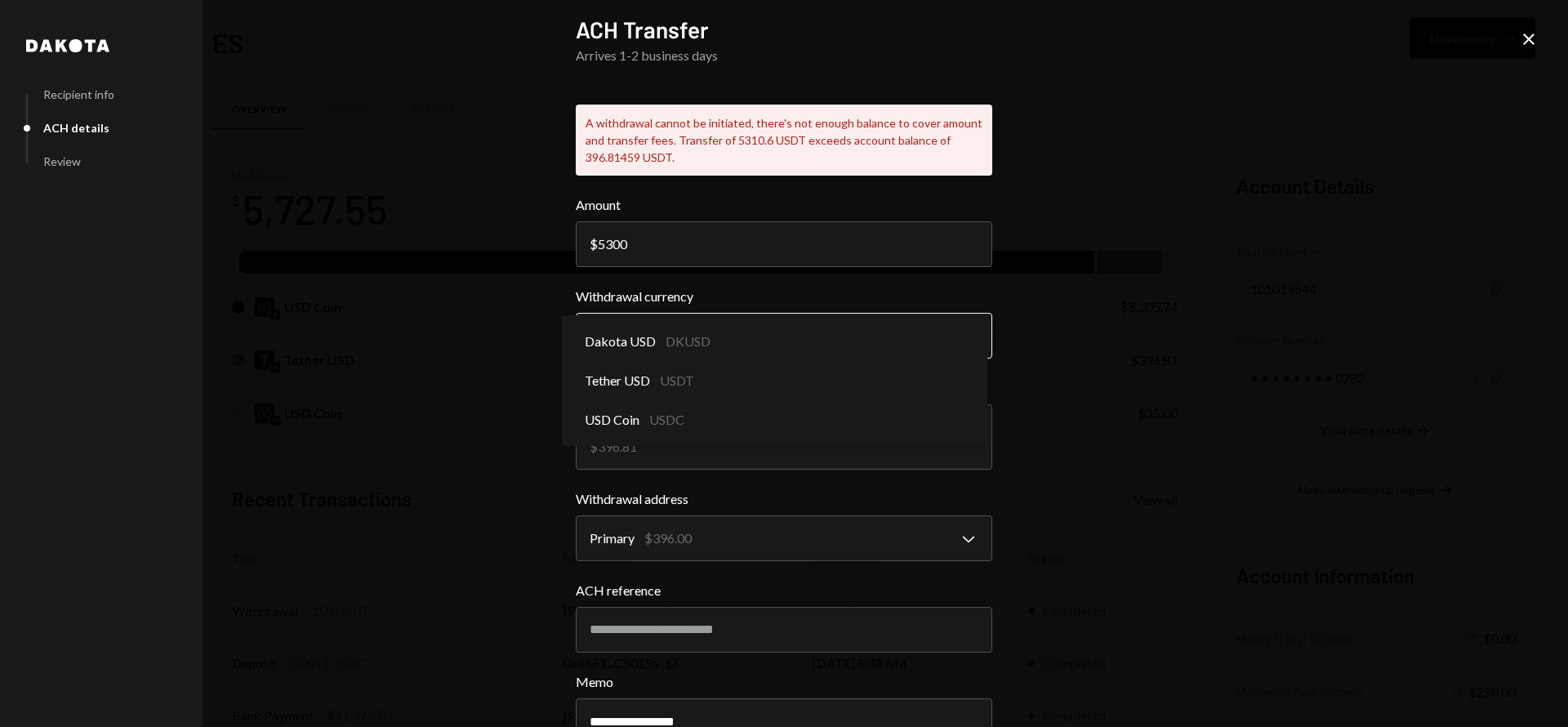
click at [686, 349] on body "O Odum Research Caret Down Home Home Inbox Inbox Activities Transactions Accoun…" at bounding box center [784, 364] width 1568 height 727
select select "****"
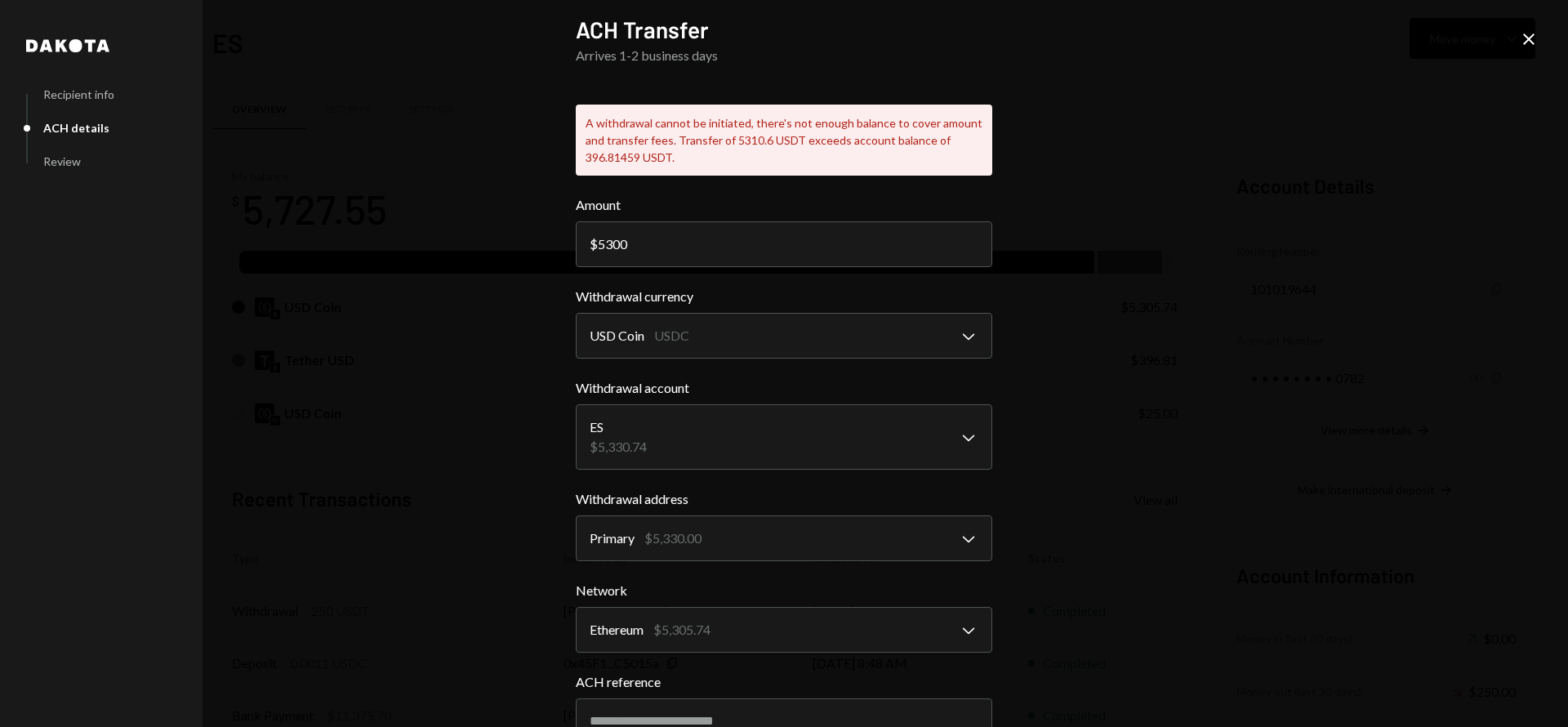
scroll to position [215, 0]
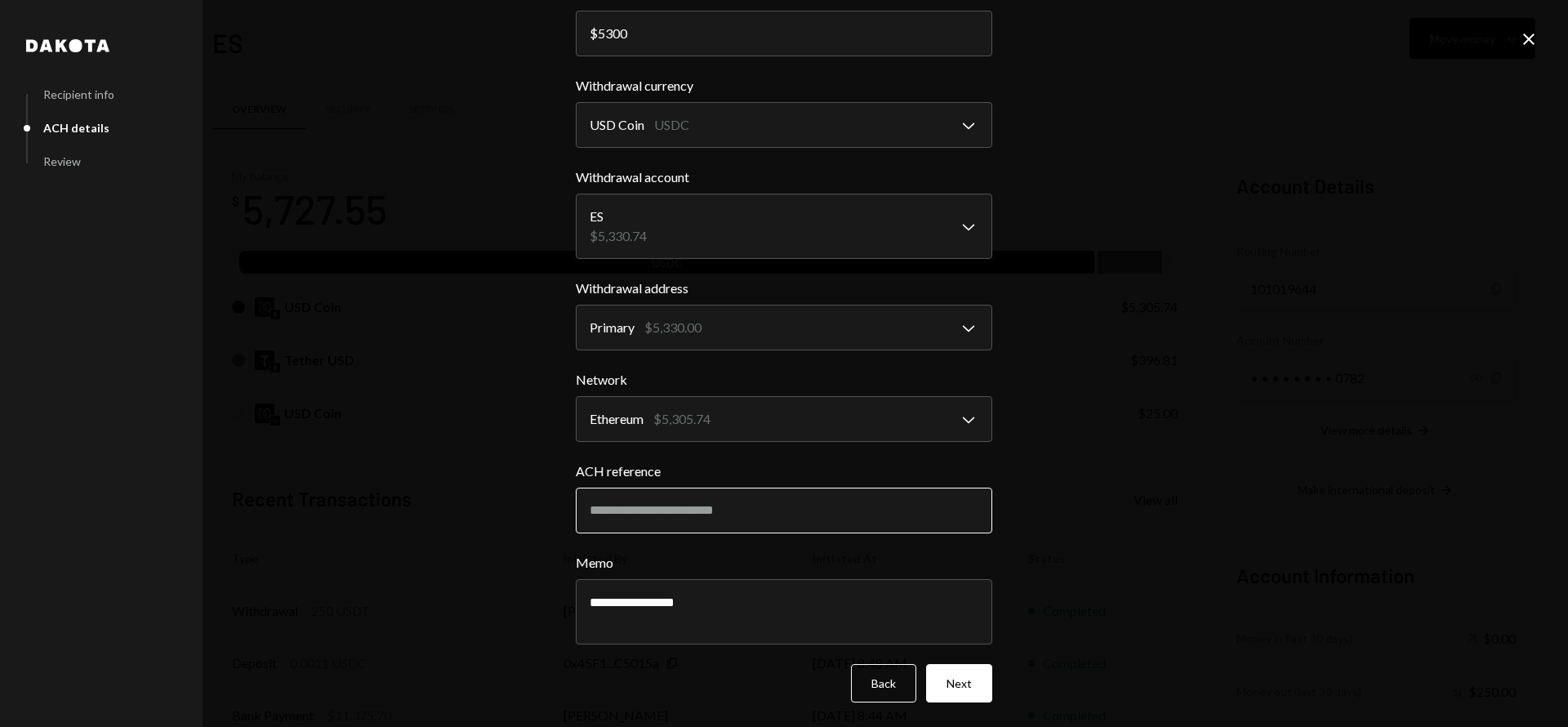
click at [745, 513] on input "ACH reference" at bounding box center [784, 511] width 416 height 46
click at [617, 596] on textarea "**********" at bounding box center [784, 612] width 416 height 65
click at [948, 671] on button "Next" at bounding box center [959, 684] width 66 height 39
click at [967, 676] on button "Next" at bounding box center [959, 684] width 66 height 39
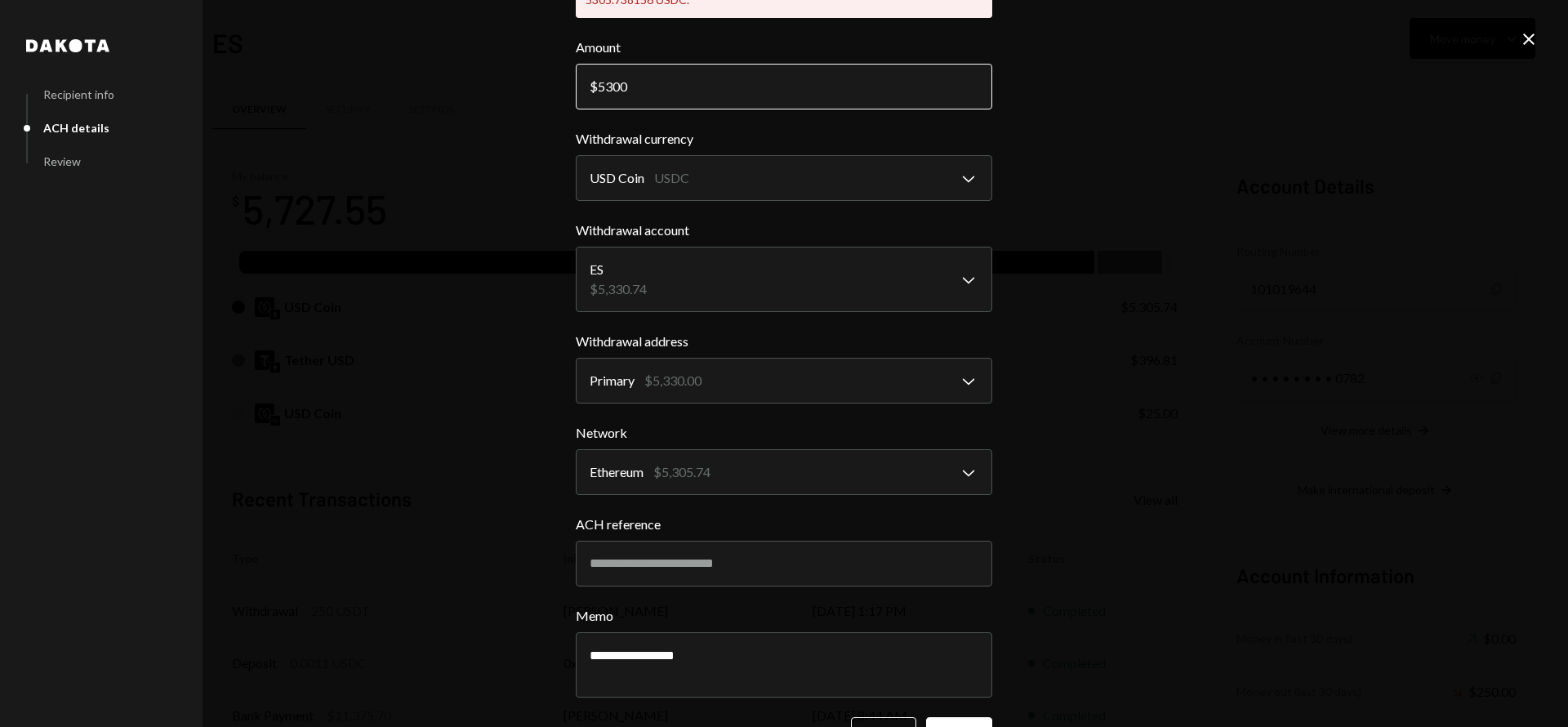
scroll to position [159, 0]
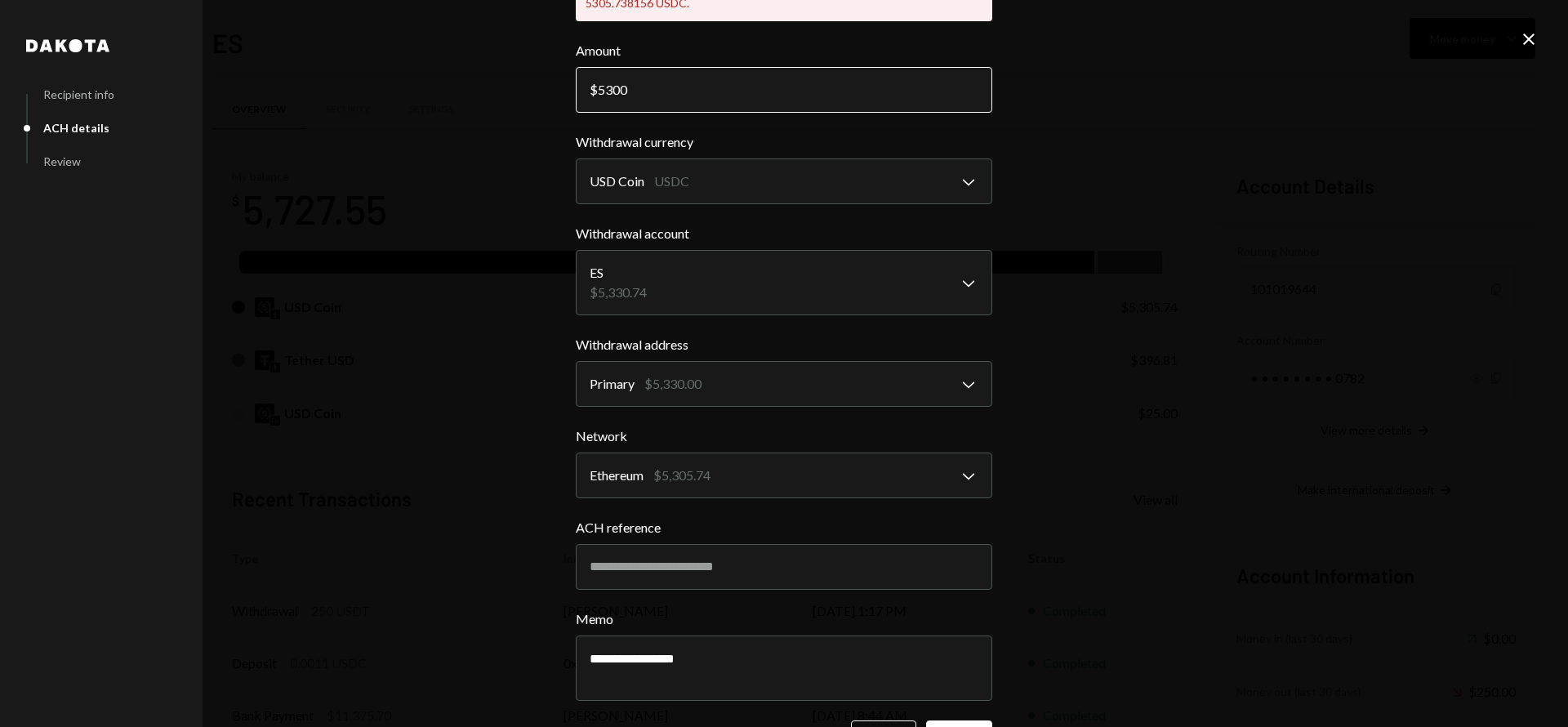
click at [635, 97] on input "5300" at bounding box center [784, 90] width 416 height 46
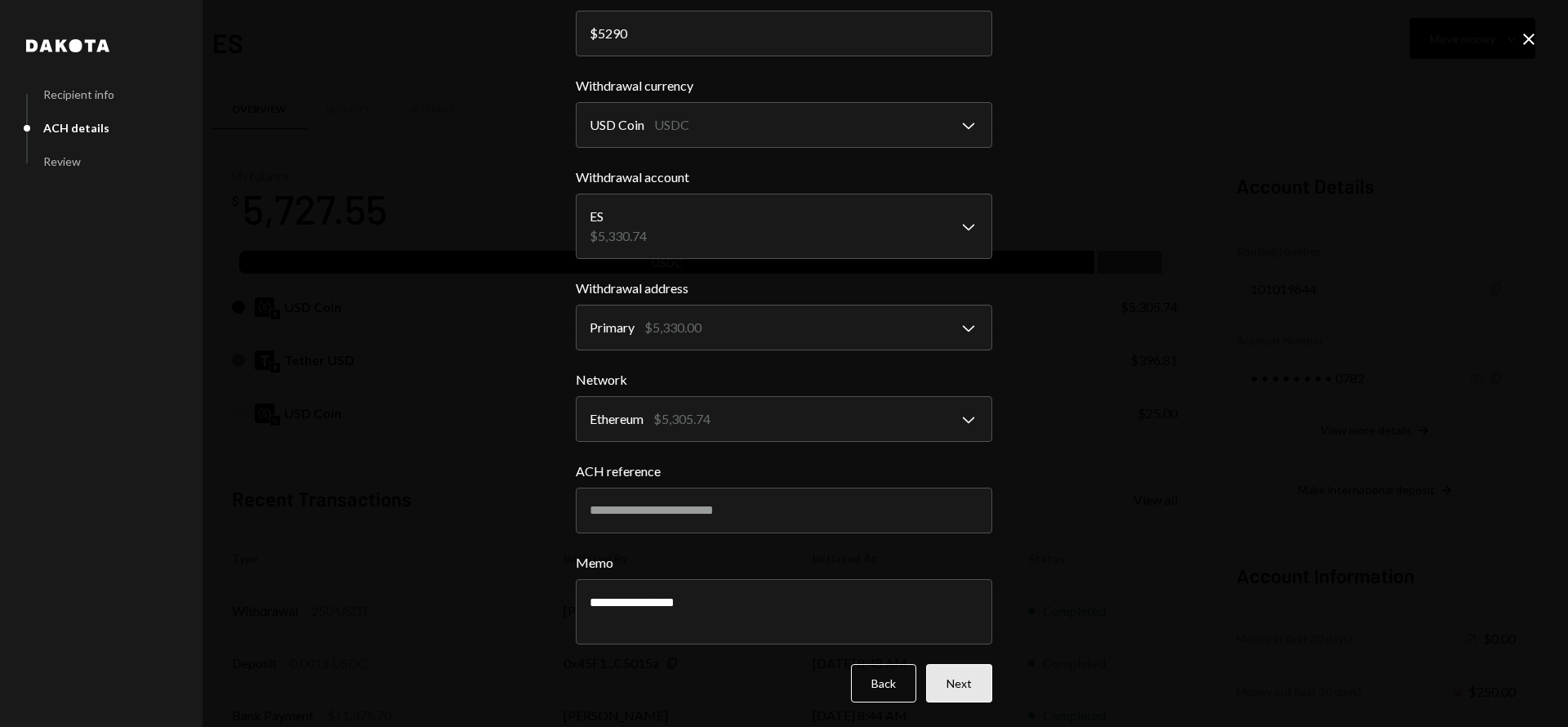
type input "5290"
click at [952, 678] on button "Next" at bounding box center [959, 684] width 66 height 39
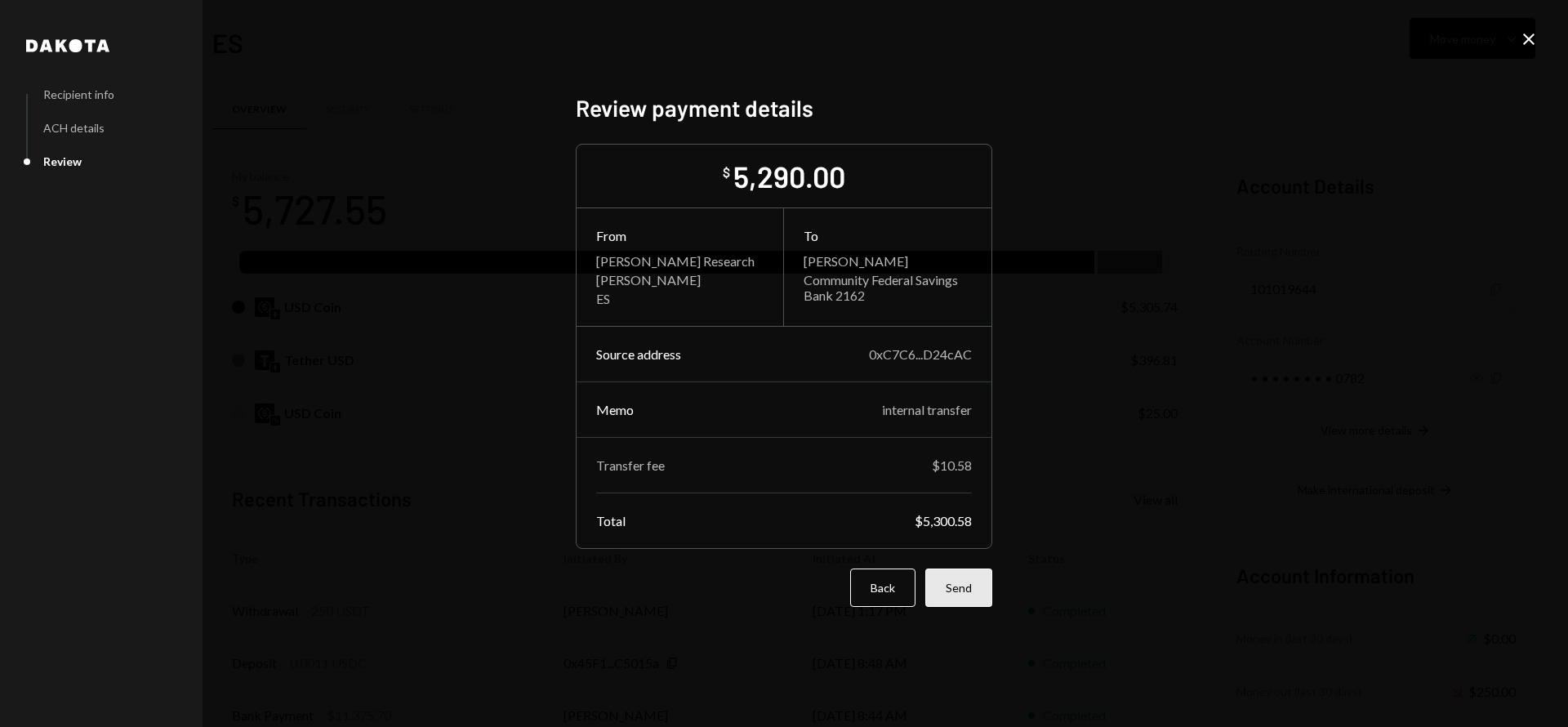
click at [957, 582] on button "Send" at bounding box center [959, 588] width 67 height 39
